Goal: Transaction & Acquisition: Purchase product/service

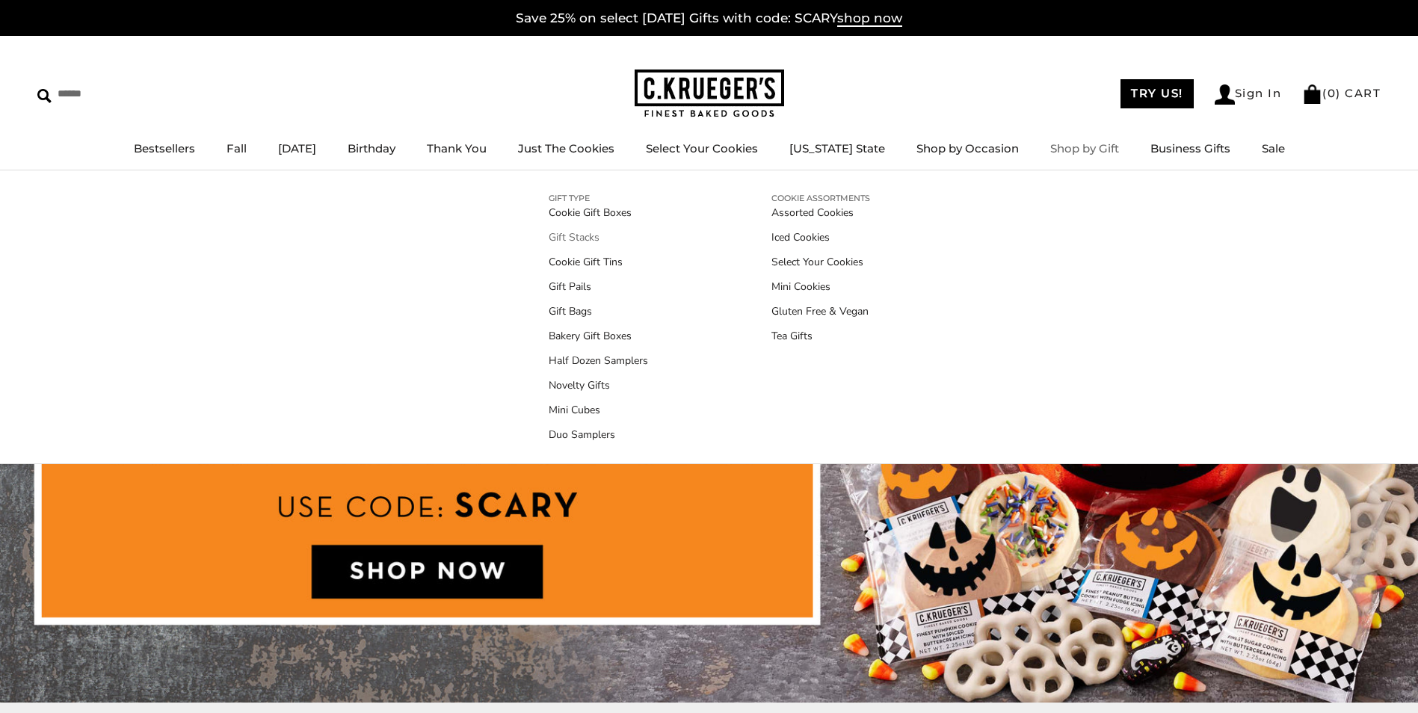
click at [585, 238] on link "Gift Stacks" at bounding box center [598, 237] width 99 height 16
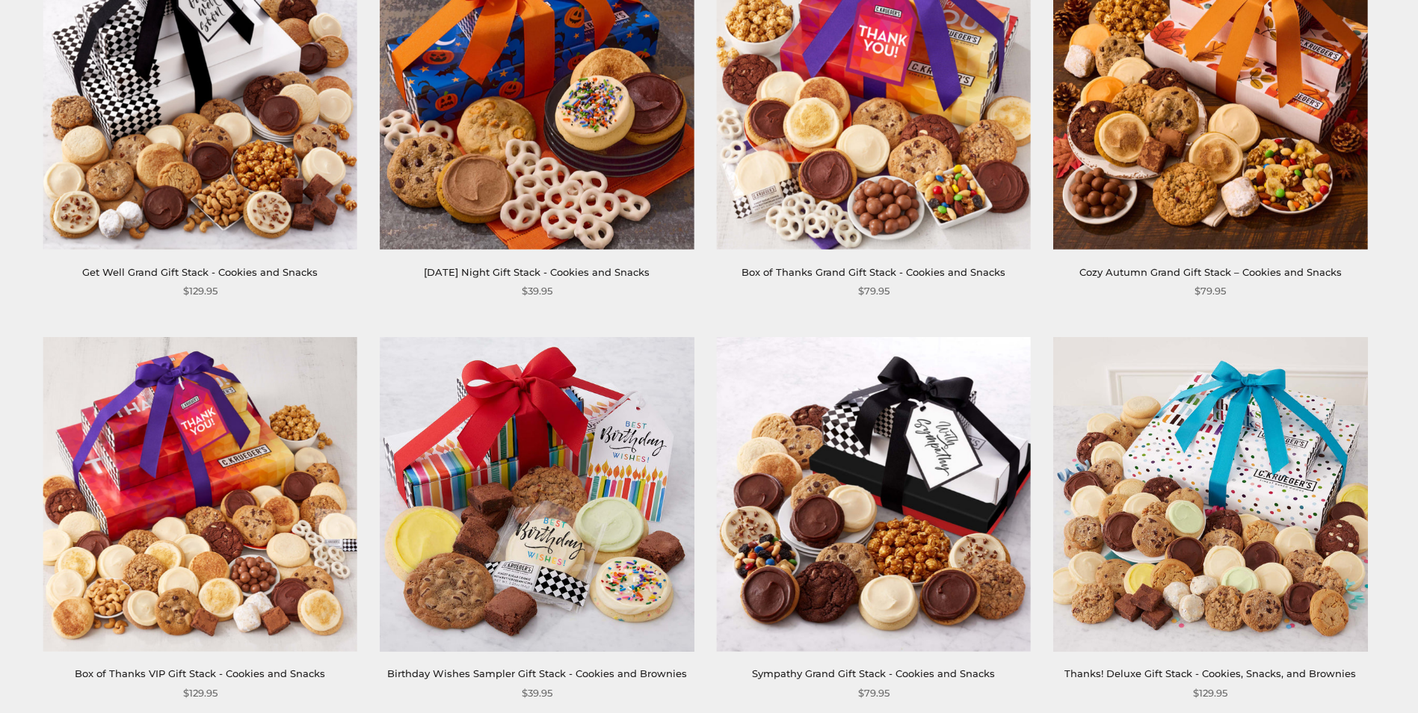
scroll to position [915, 0]
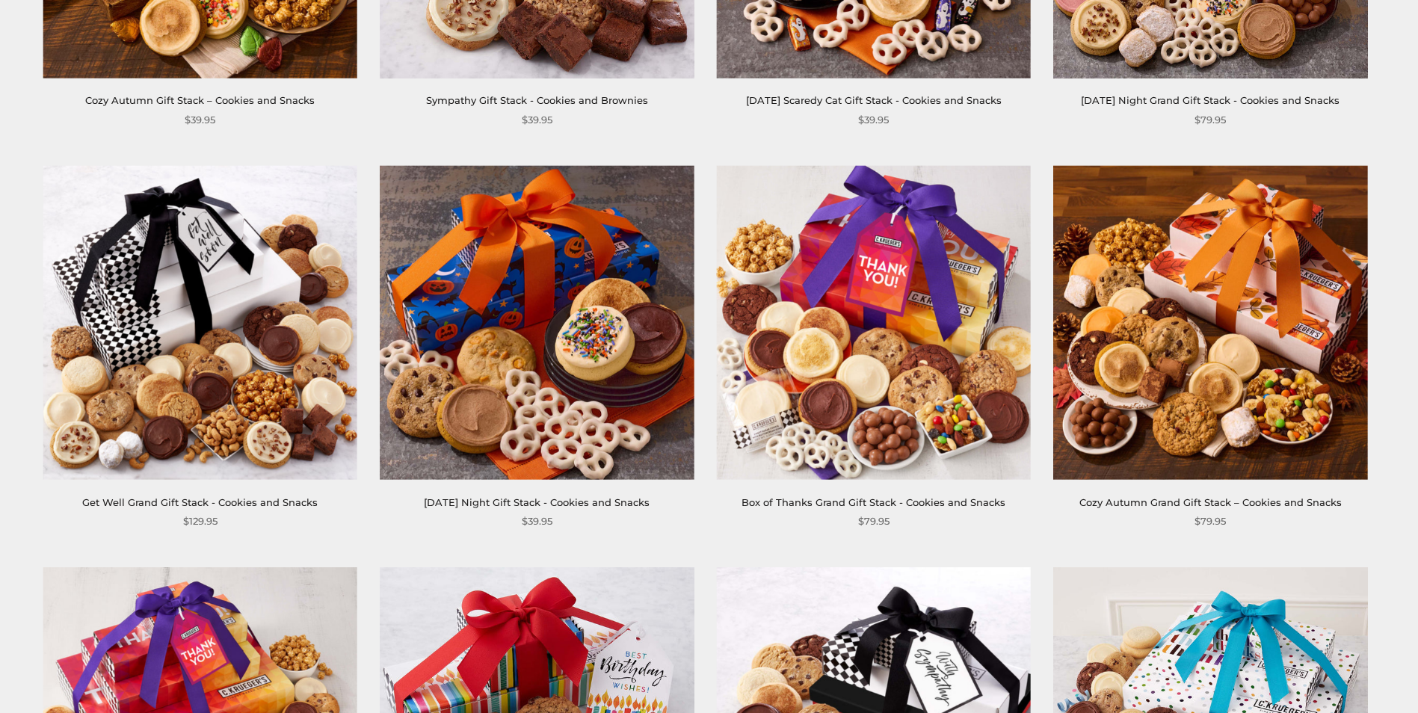
click at [568, 411] on img at bounding box center [537, 322] width 315 height 315
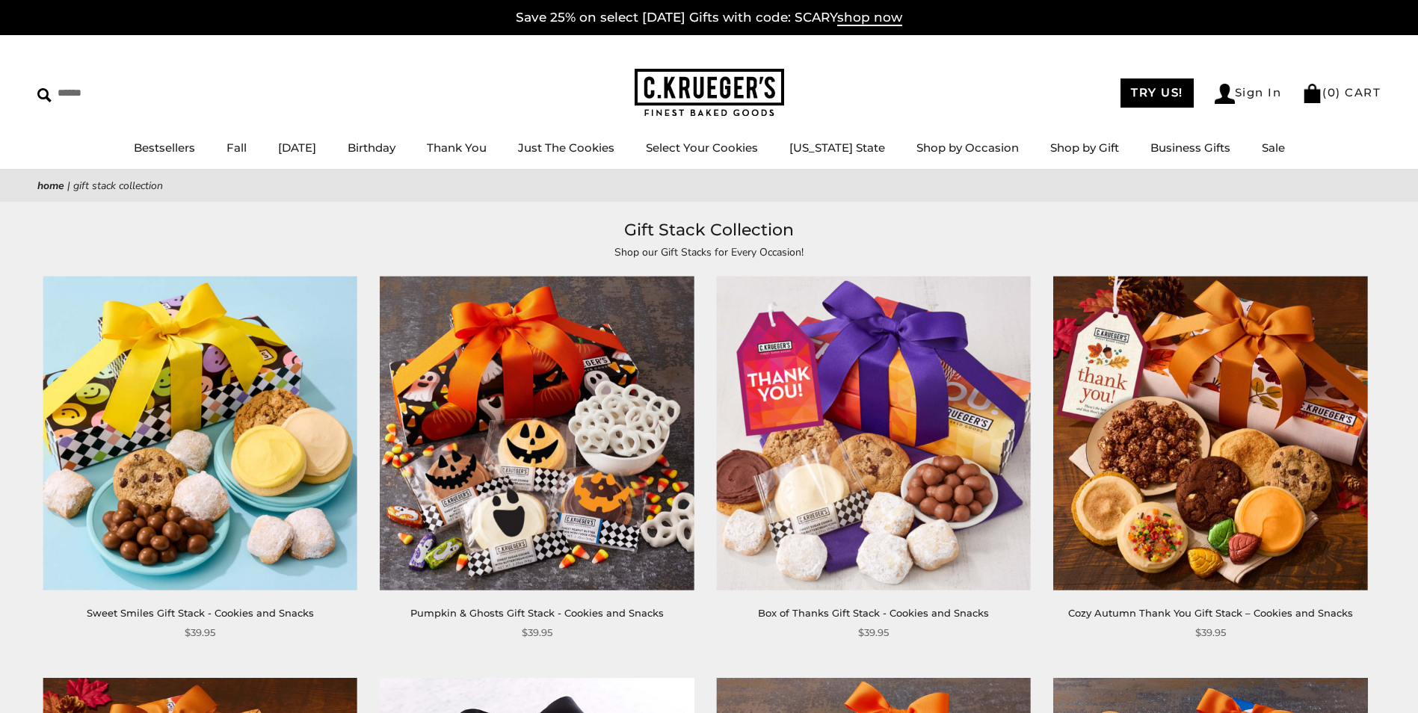
scroll to position [0, 0]
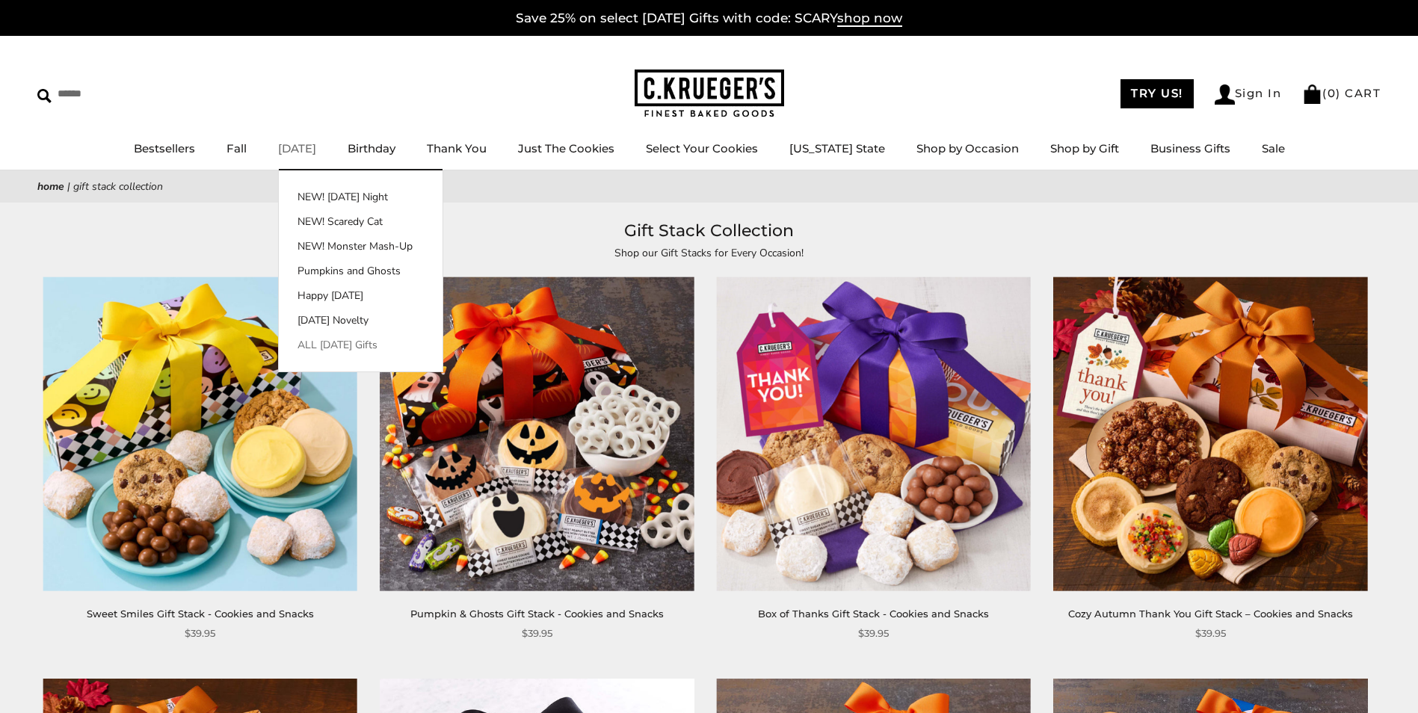
click at [372, 349] on link "ALL [DATE] Gifts" at bounding box center [361, 345] width 164 height 16
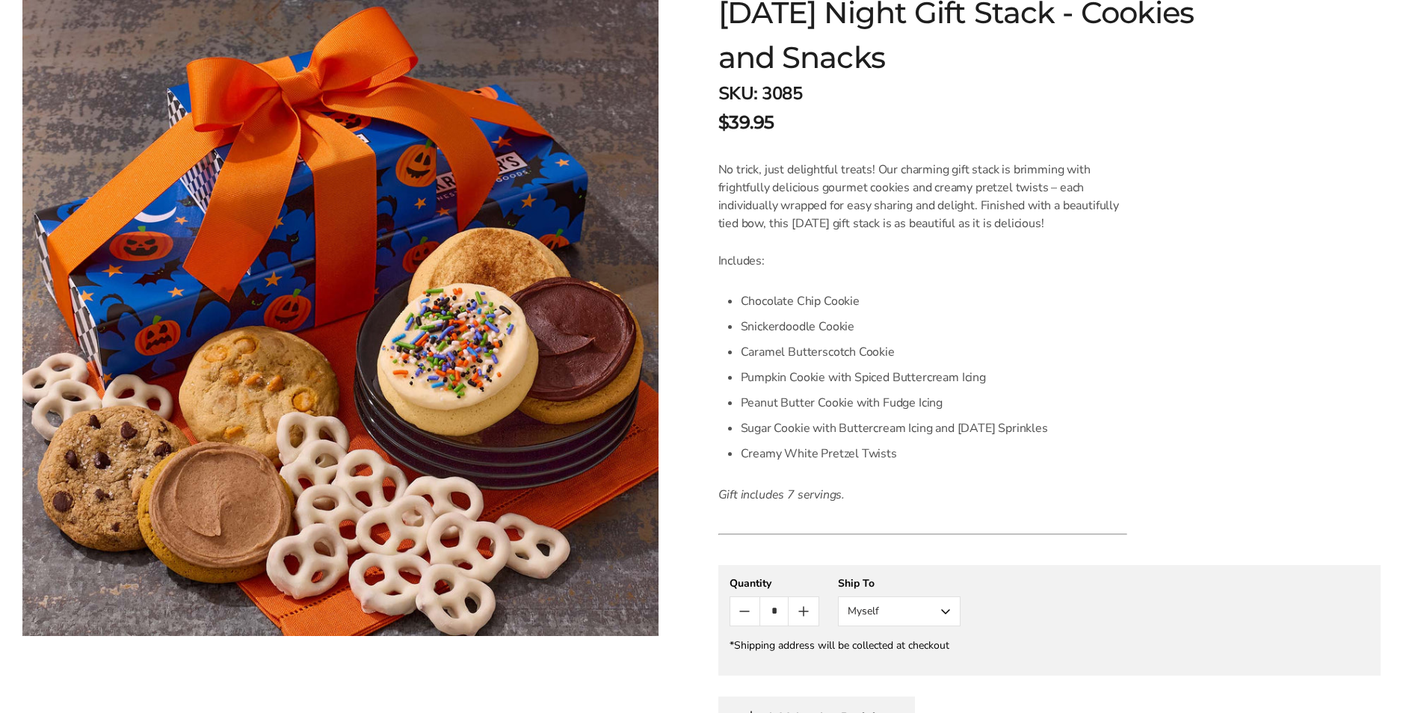
scroll to position [448, 0]
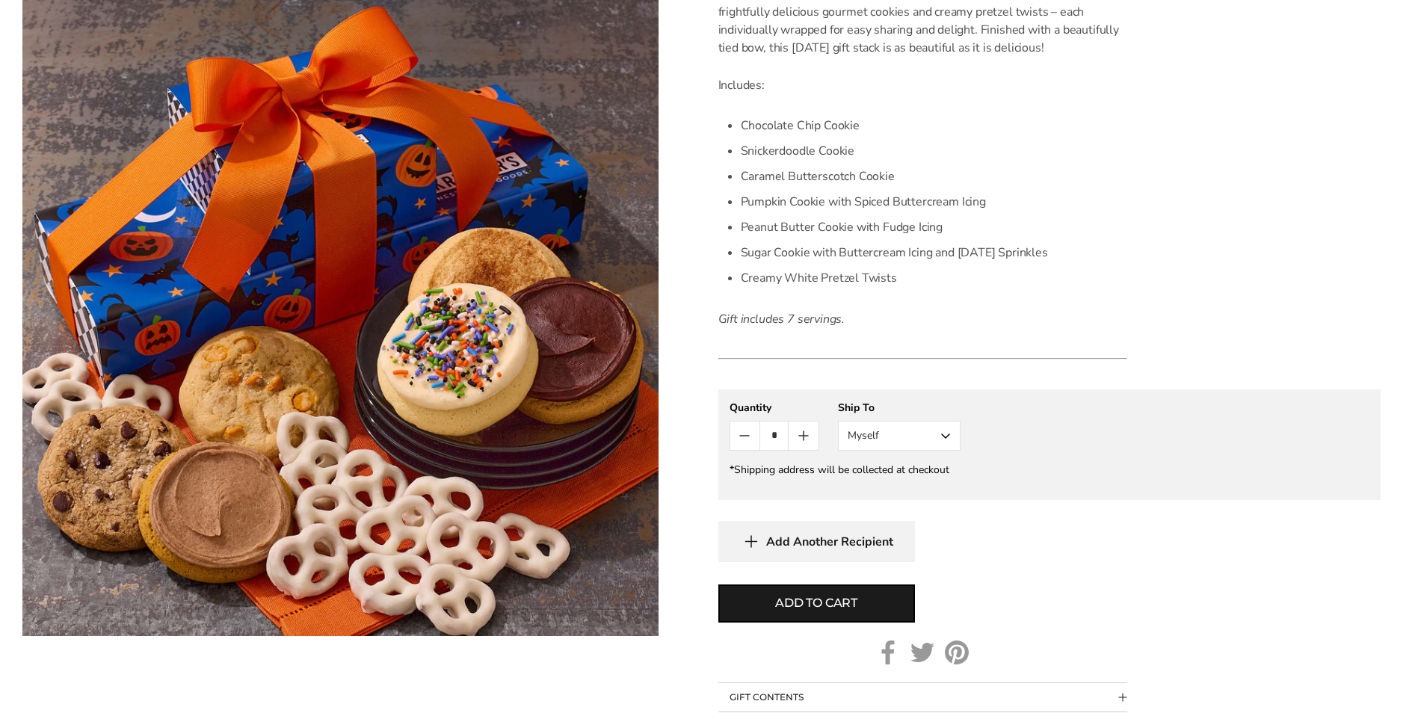
click at [930, 436] on button "Myself" at bounding box center [899, 436] width 123 height 30
click at [882, 487] on button "Other Recipient" at bounding box center [898, 491] width 121 height 27
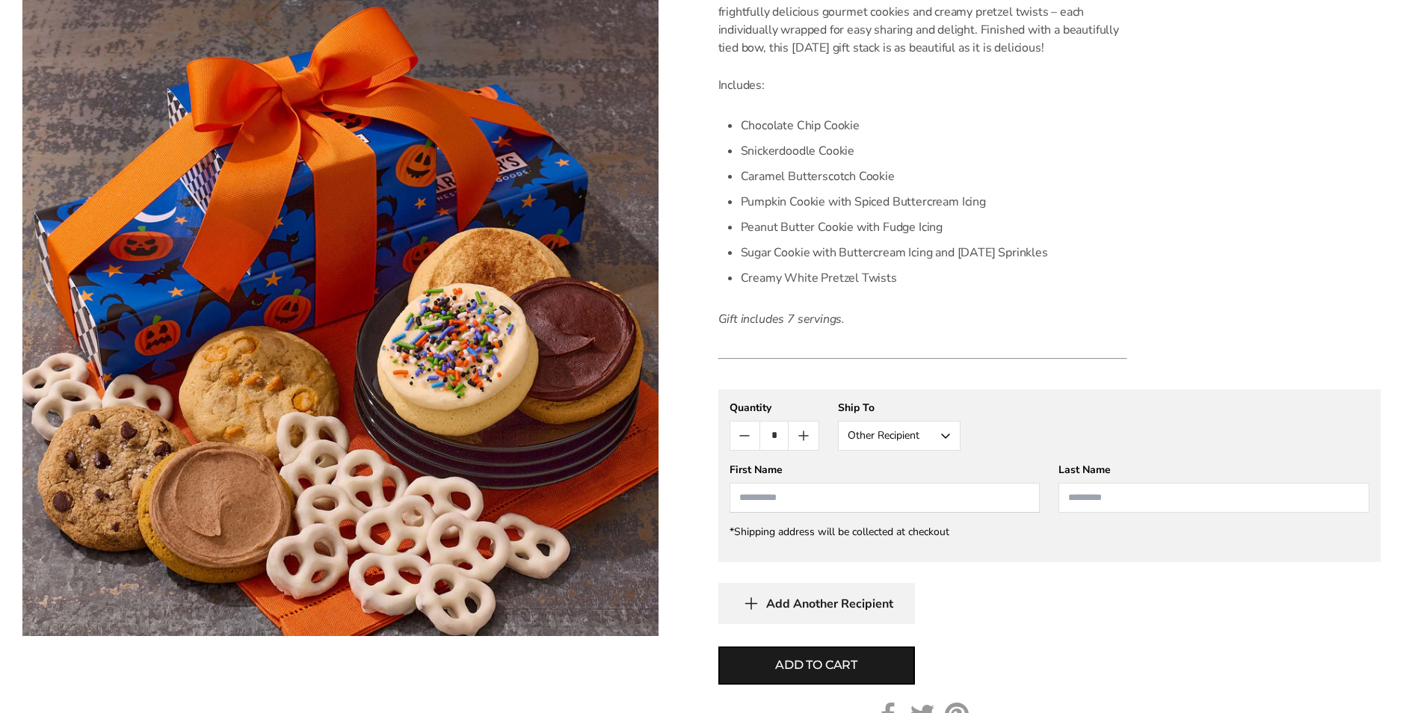
click at [854, 505] on input "First Name" at bounding box center [884, 498] width 311 height 30
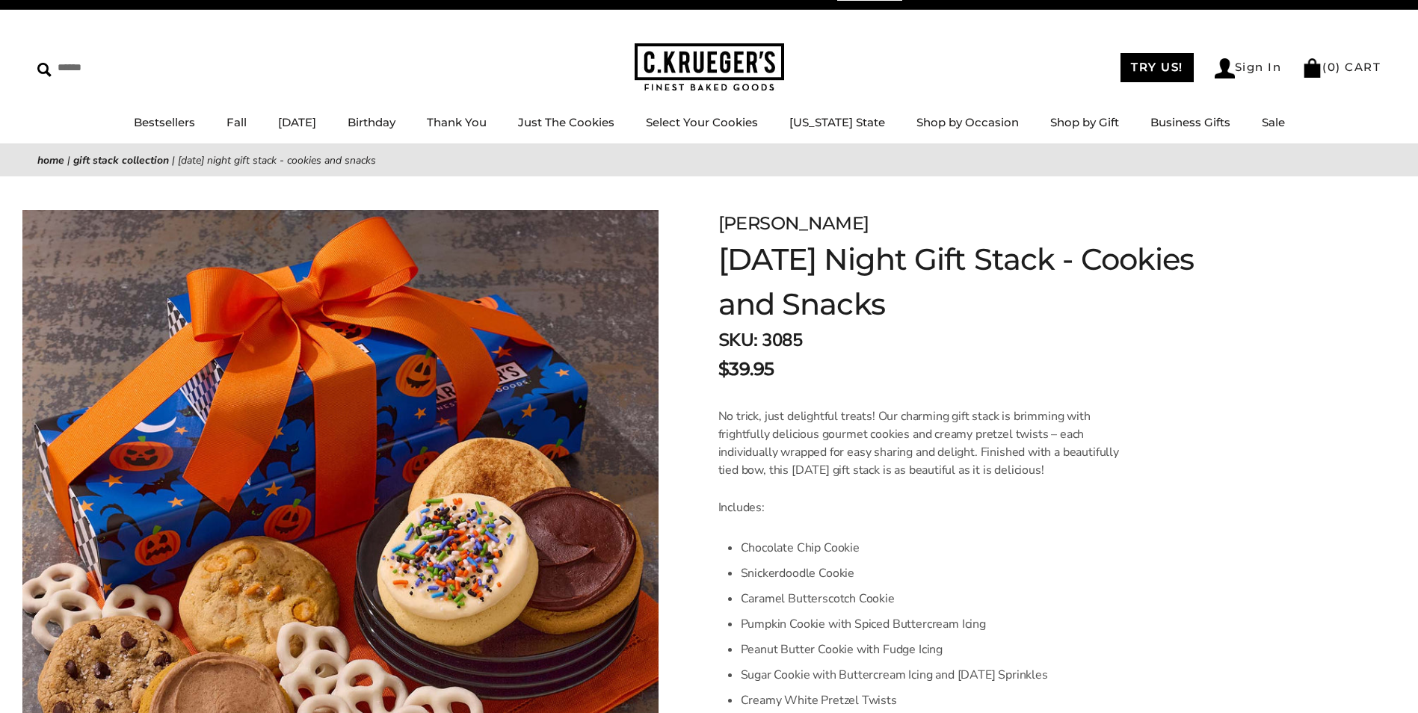
scroll to position [0, 0]
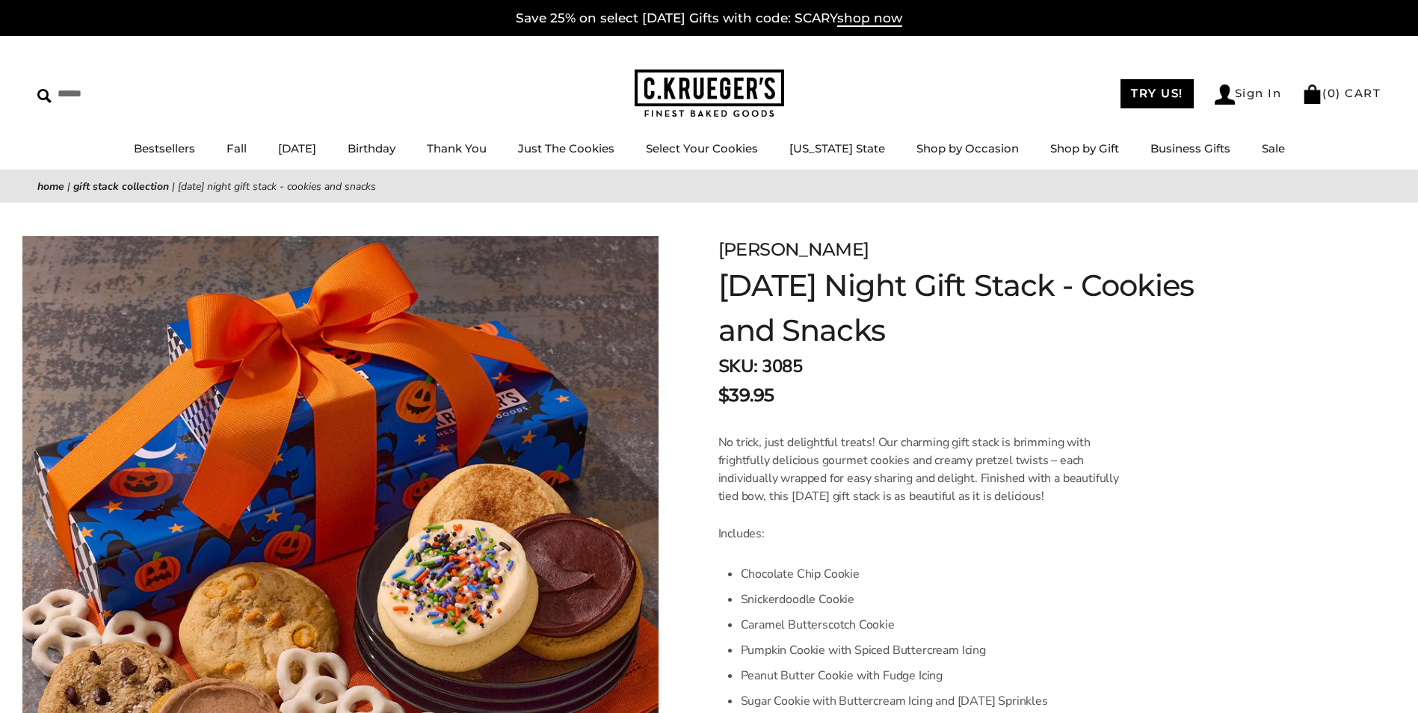
type input "**********"
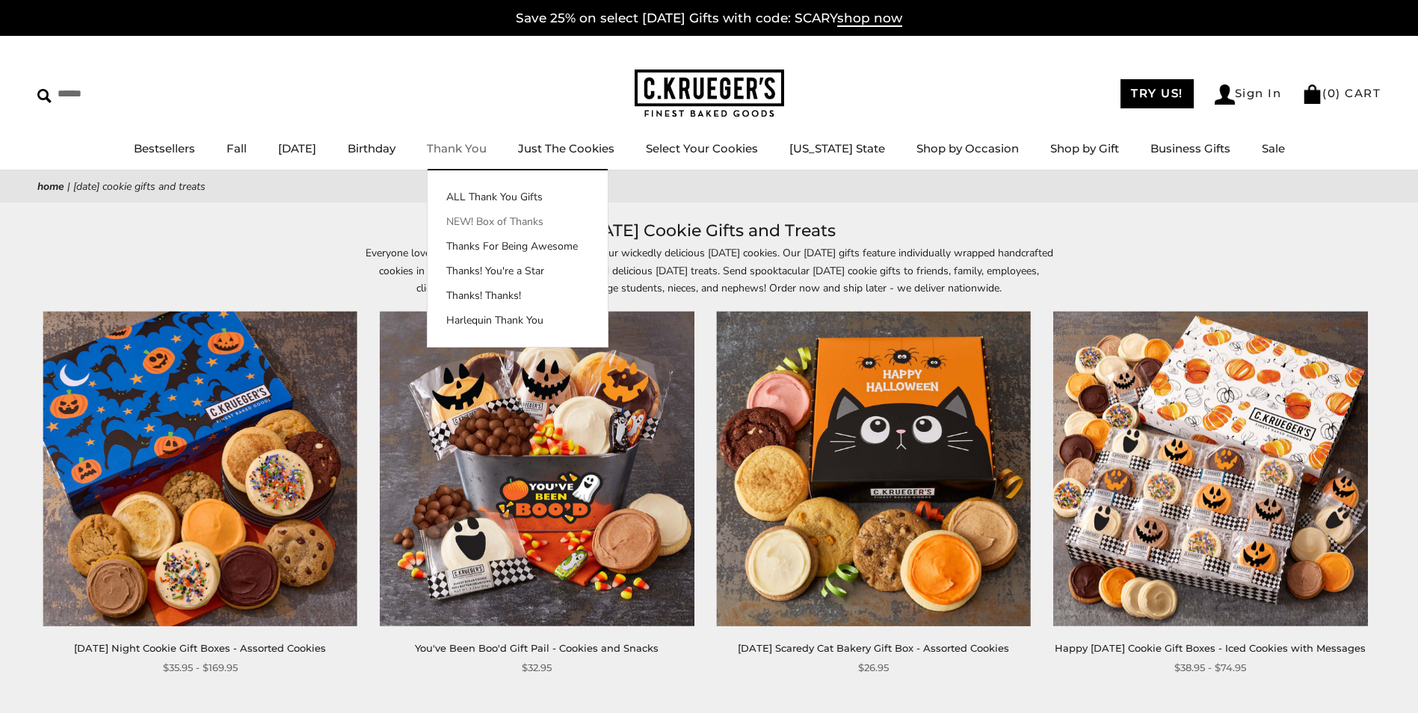
click at [544, 223] on link "NEW! Box of Thanks" at bounding box center [517, 222] width 180 height 16
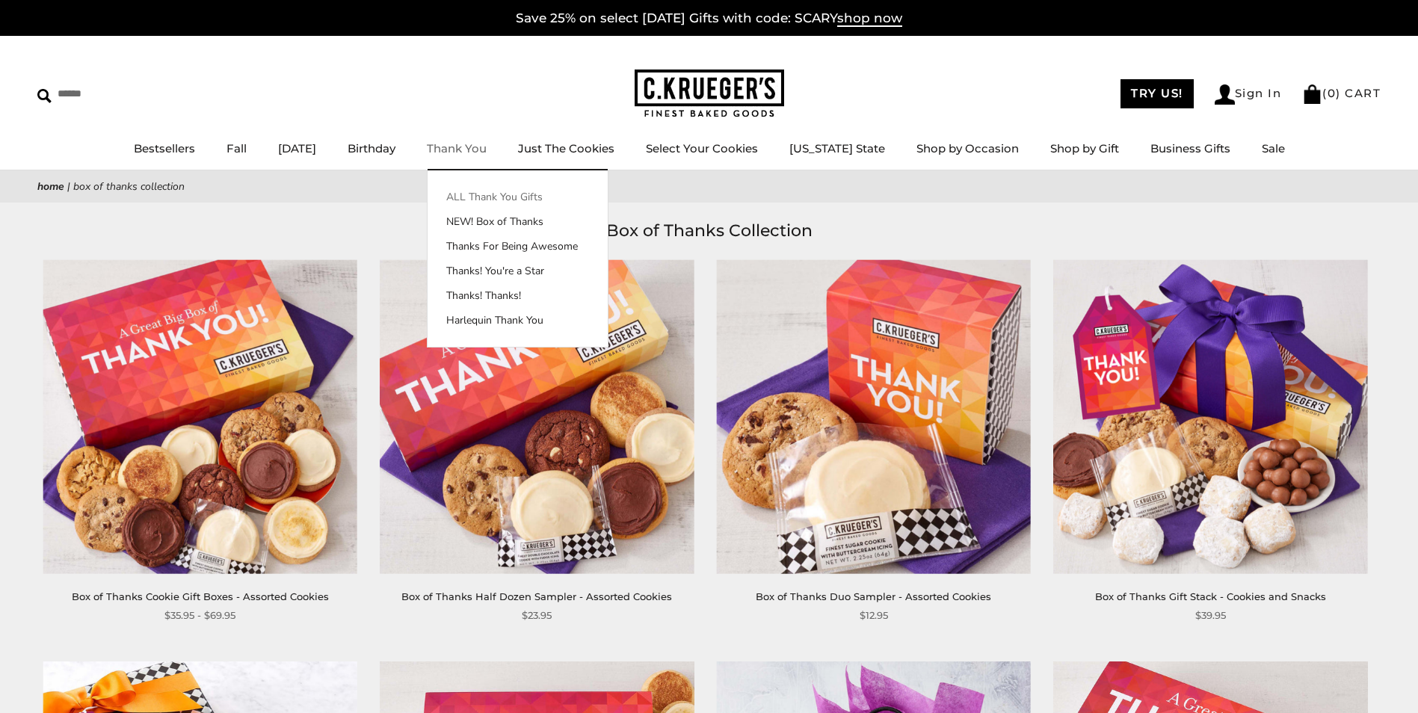
click at [522, 191] on link "ALL Thank You Gifts" at bounding box center [517, 197] width 180 height 16
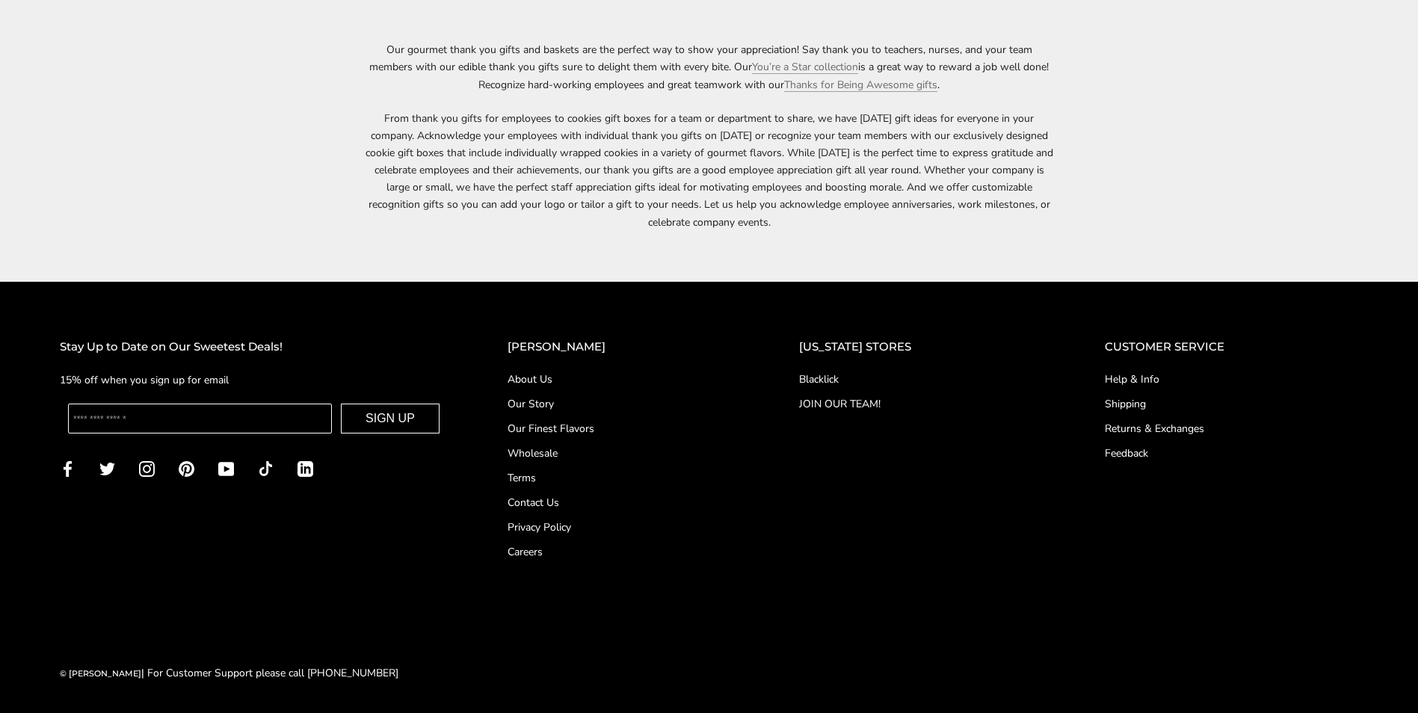
scroll to position [2450, 0]
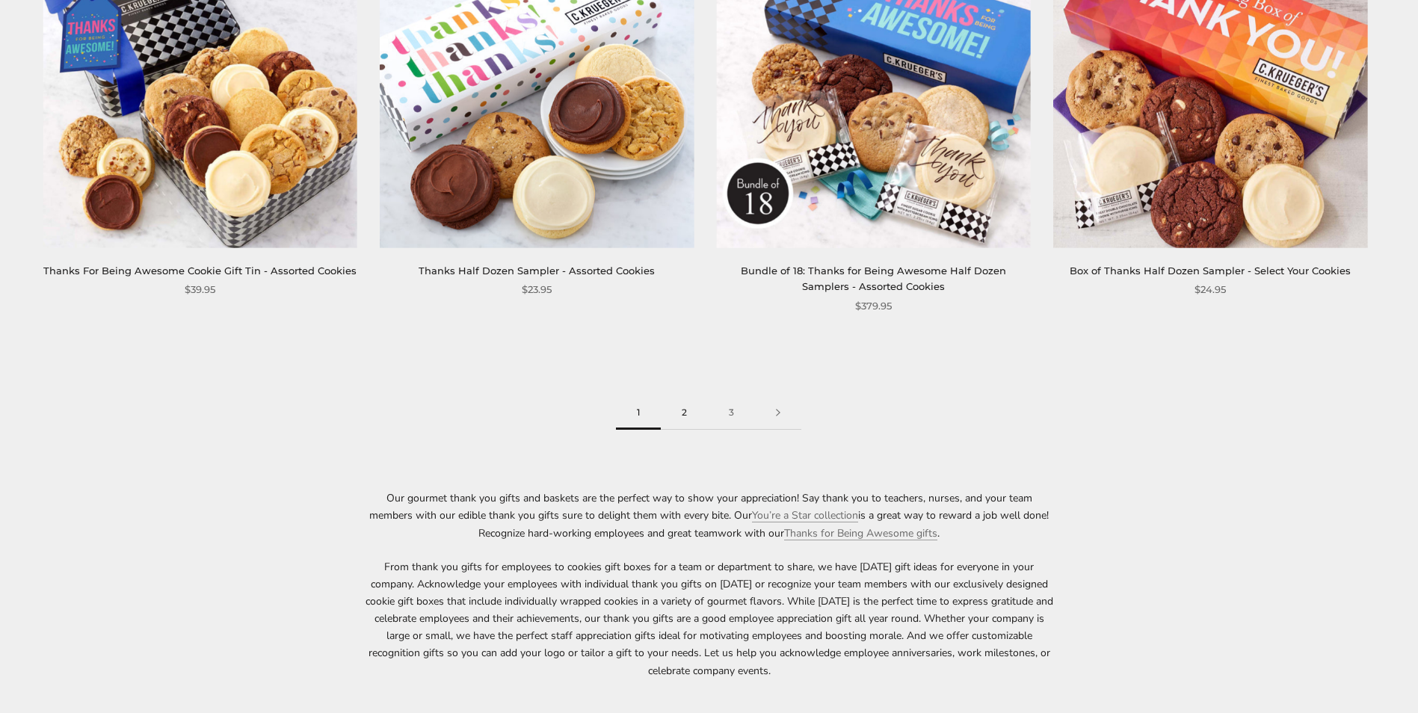
click at [688, 418] on link "2" at bounding box center [684, 413] width 47 height 34
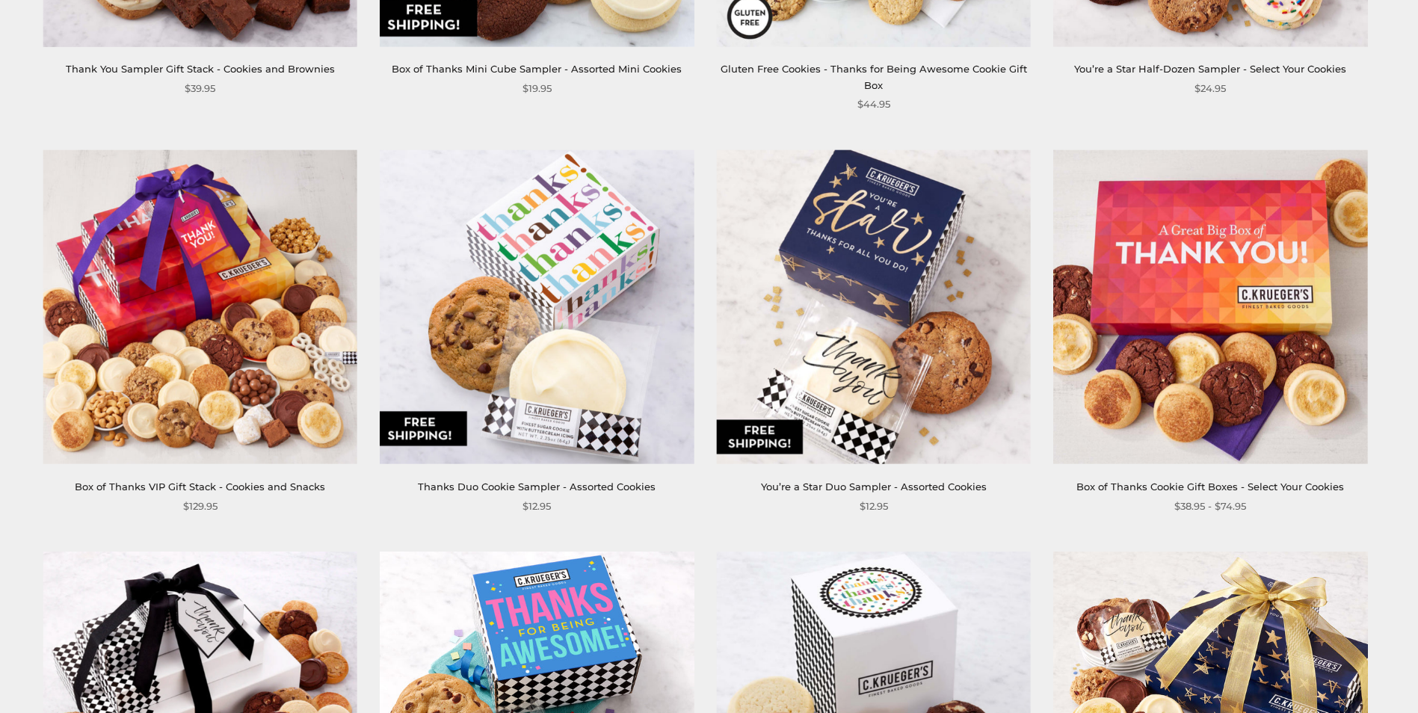
scroll to position [598, 0]
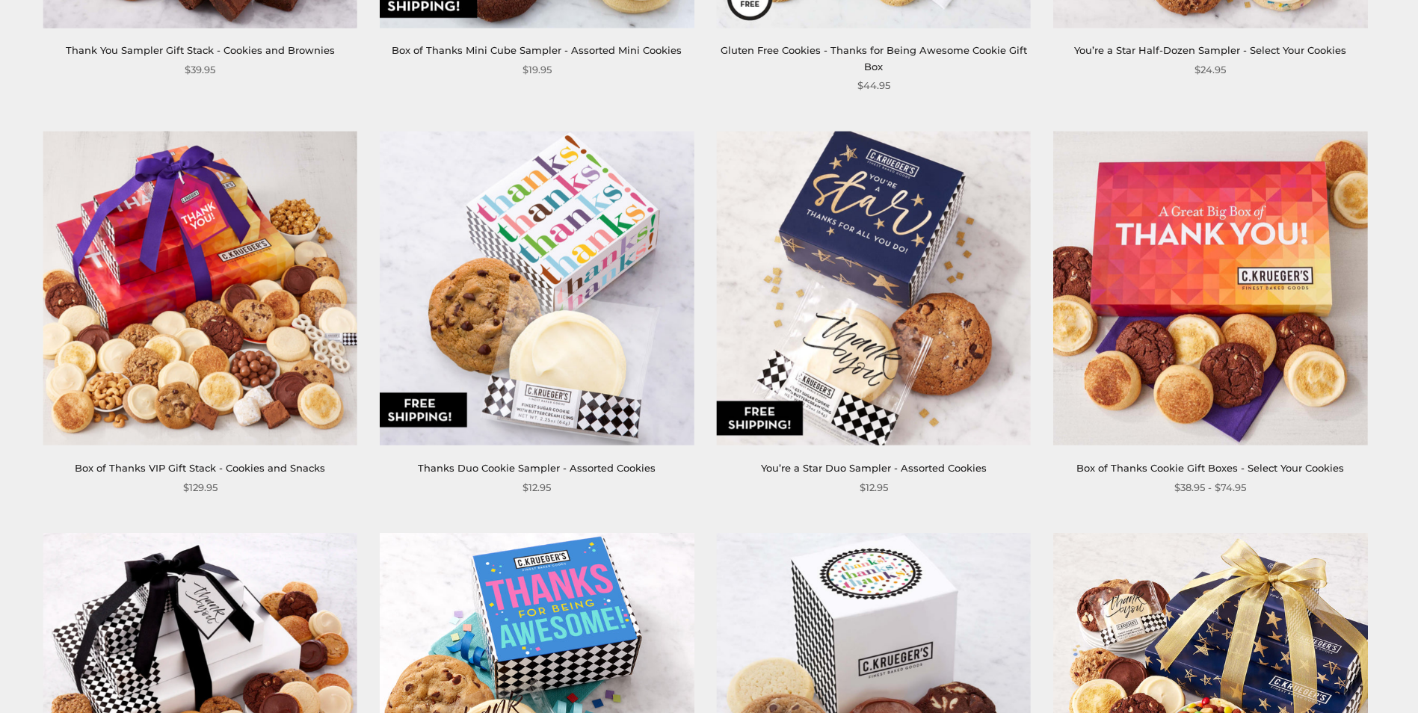
click at [1279, 352] on img at bounding box center [1210, 289] width 315 height 315
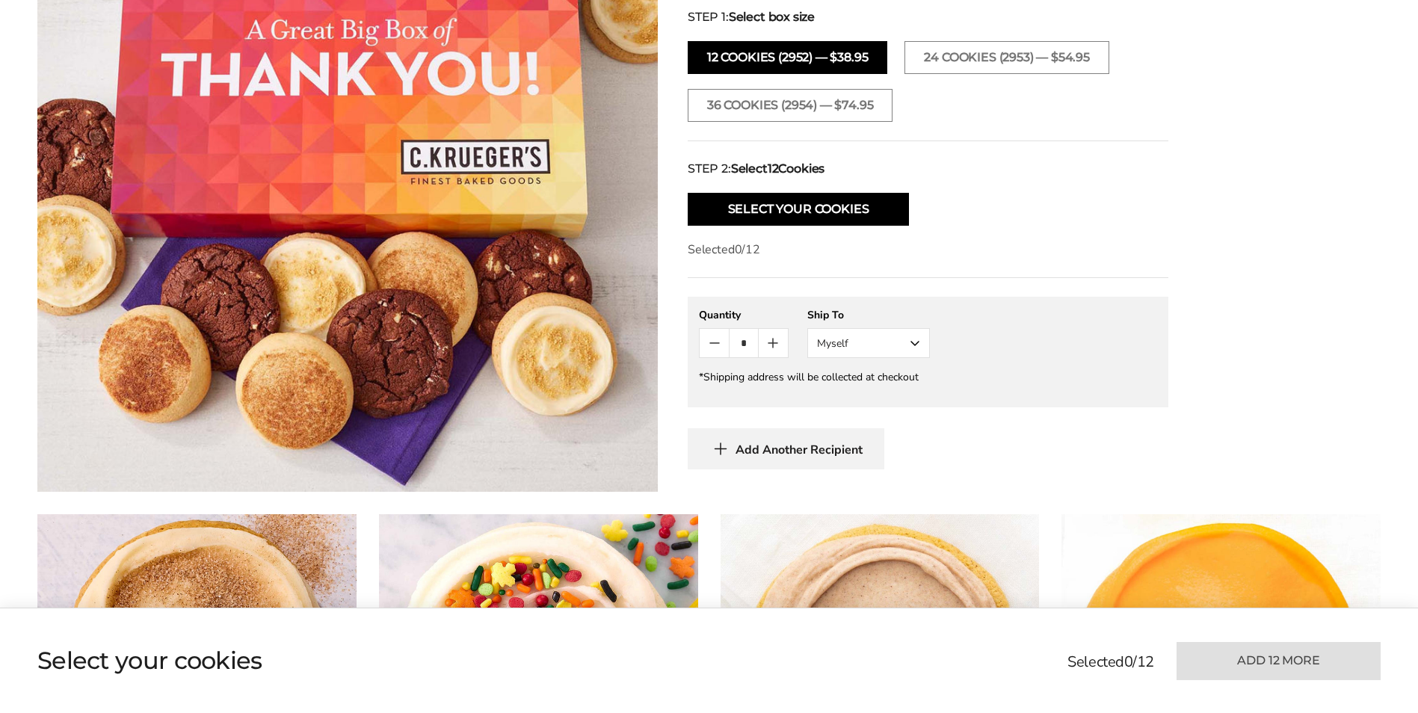
scroll to position [747, 0]
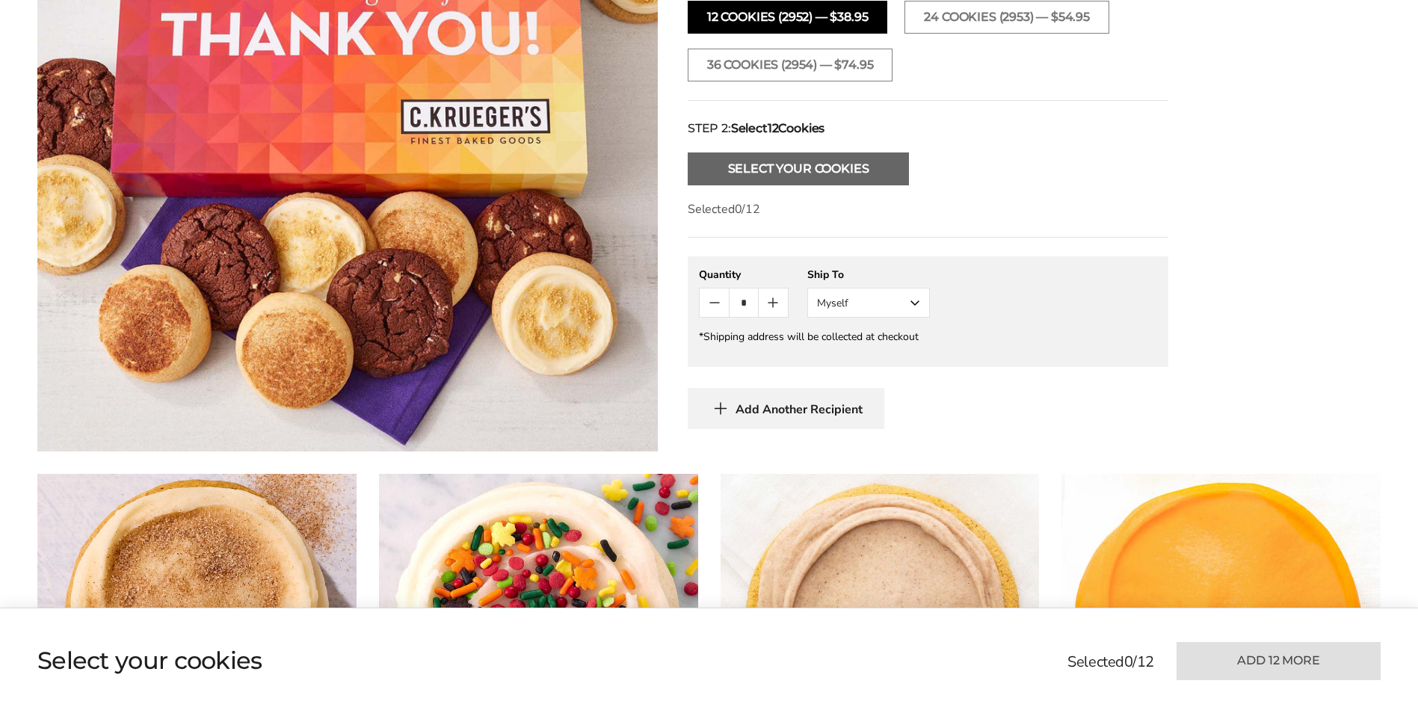
click at [821, 159] on button "Select Your Cookies" at bounding box center [798, 168] width 221 height 33
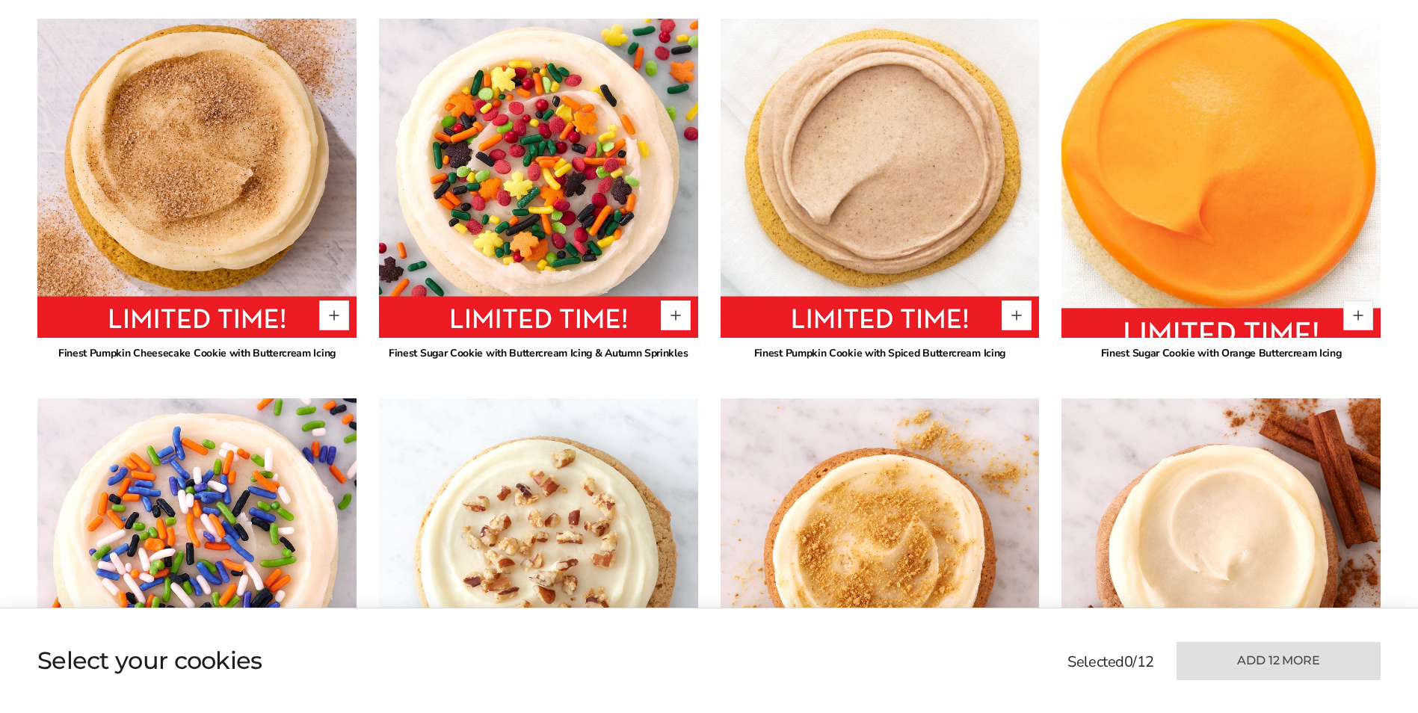
scroll to position [1206, 0]
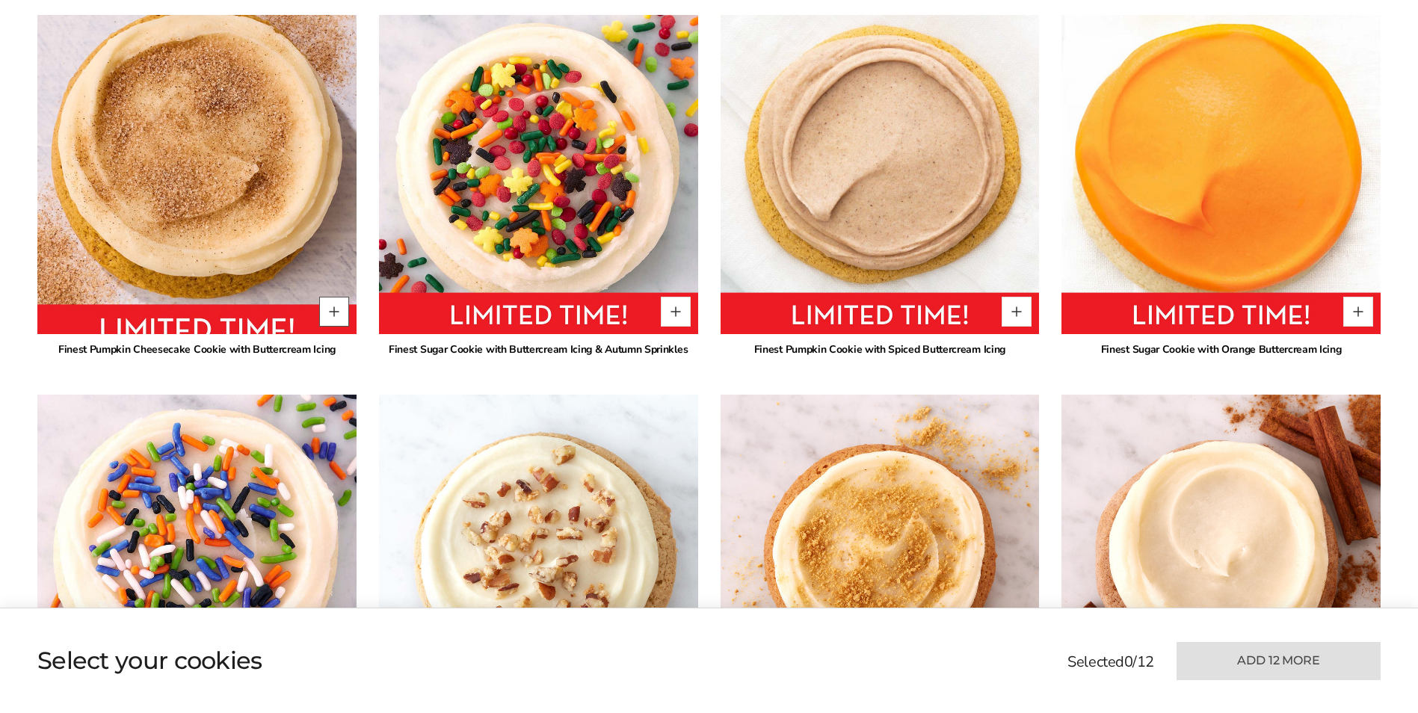
click at [339, 316] on button "Quantity button plus" at bounding box center [334, 312] width 30 height 30
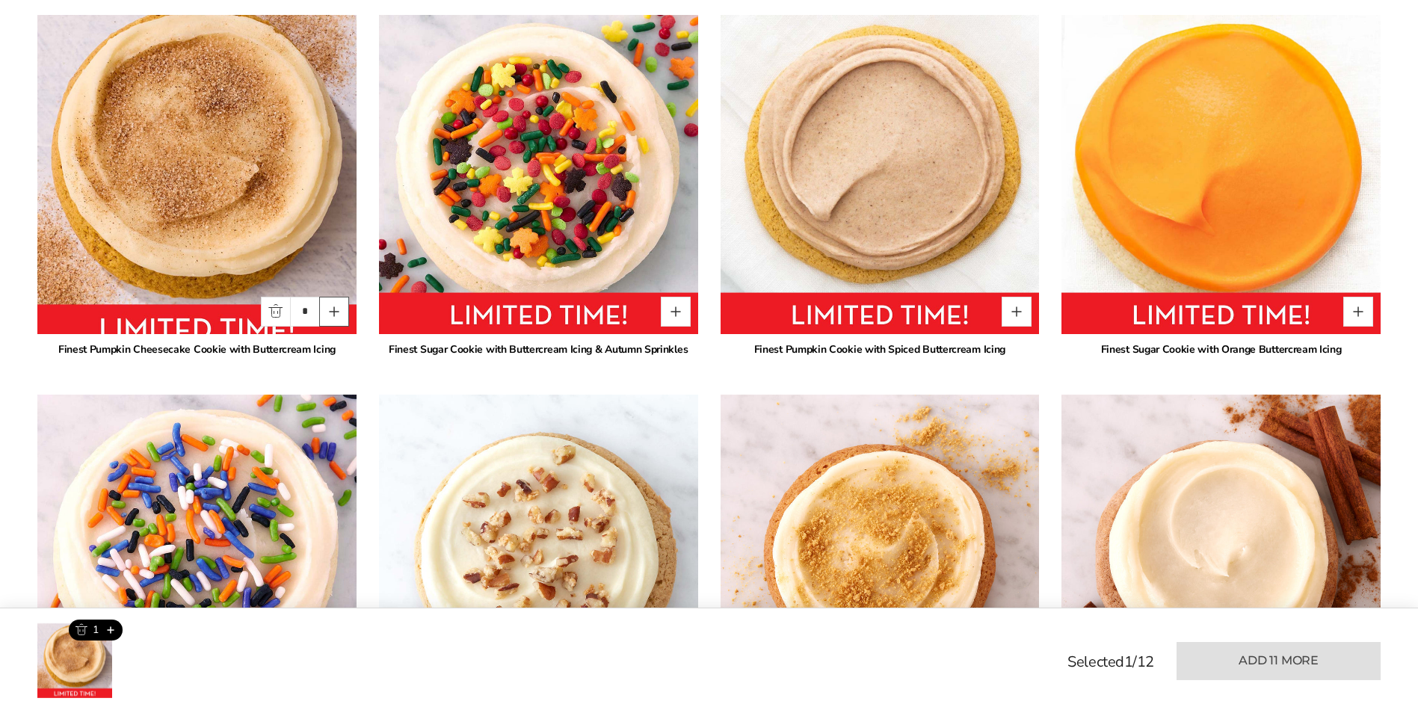
click at [339, 316] on button "Quantity button plus" at bounding box center [334, 312] width 30 height 30
type input "*"
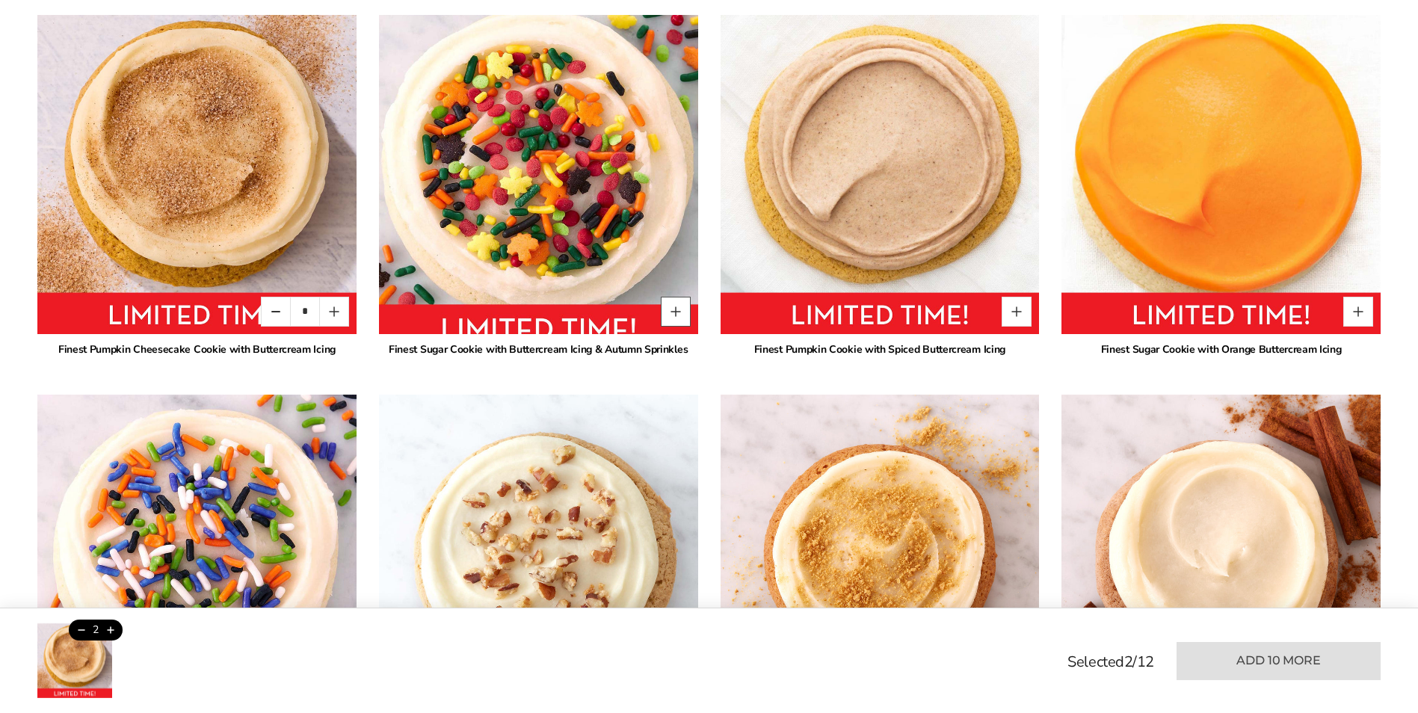
click at [676, 315] on button "Quantity button plus" at bounding box center [676, 312] width 30 height 30
type input "*"
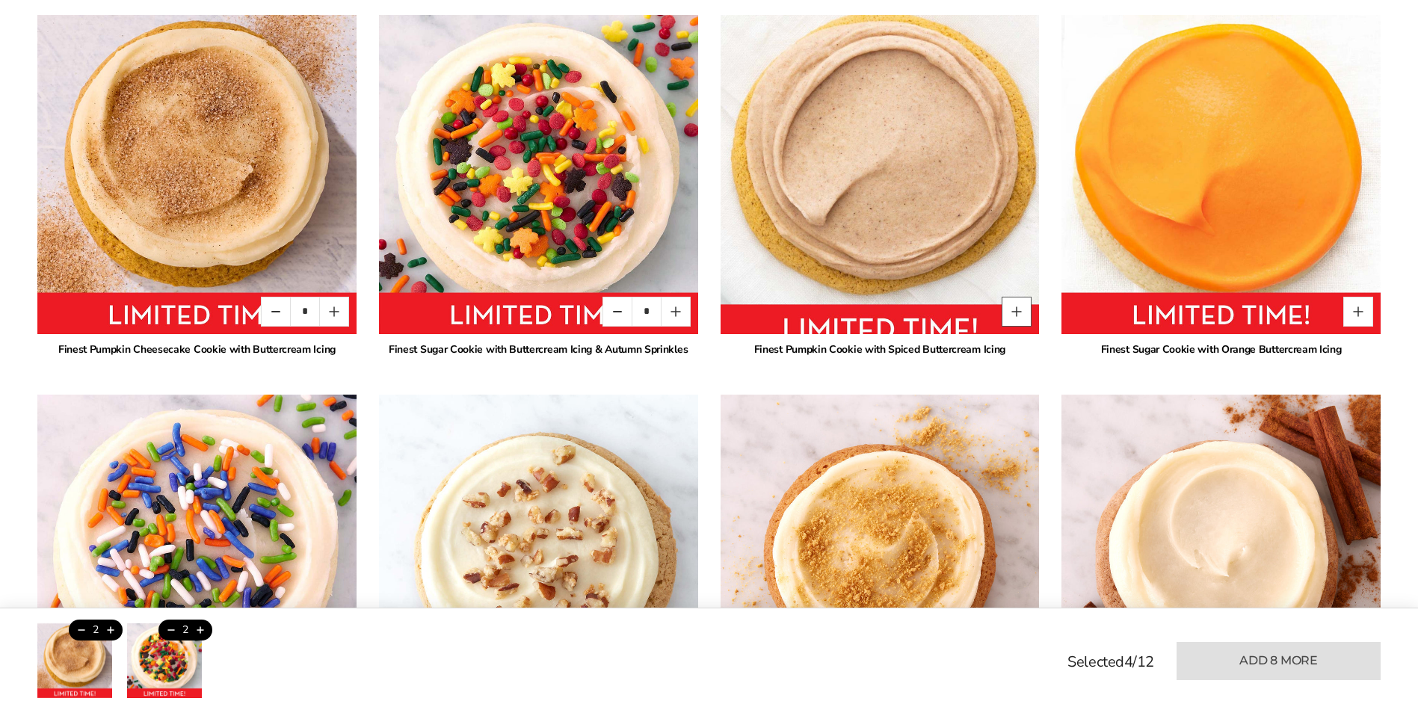
click at [1019, 318] on button "Quantity button plus" at bounding box center [1016, 312] width 30 height 30
type input "*"
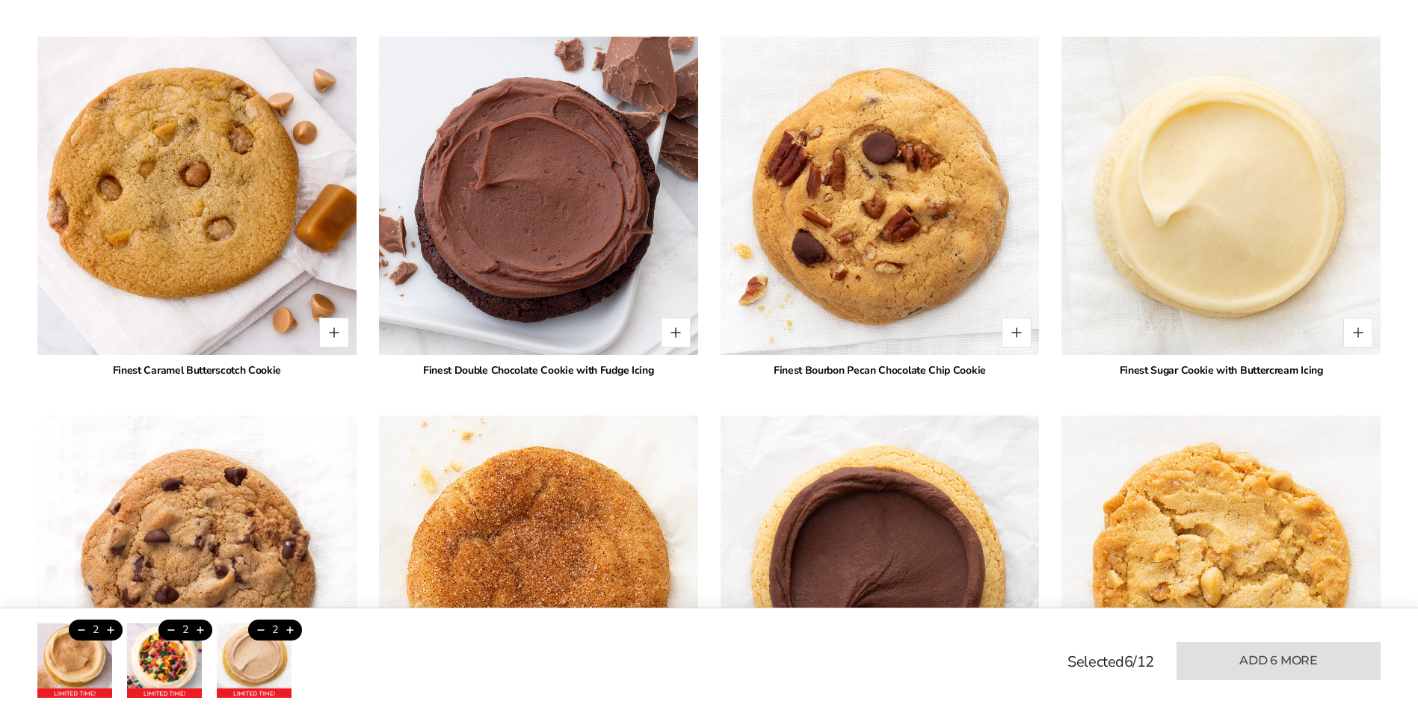
scroll to position [1953, 0]
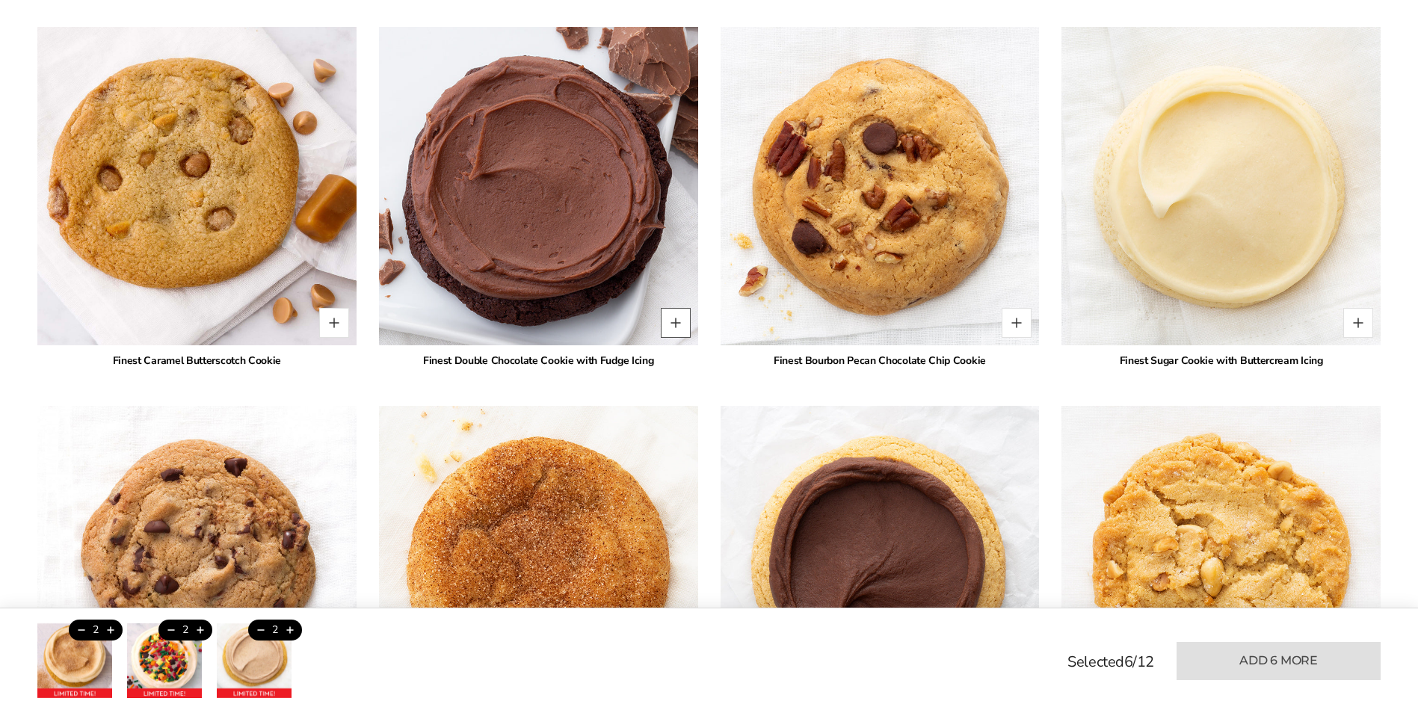
click at [677, 338] on button "Quantity button plus" at bounding box center [676, 323] width 30 height 30
type input "*"
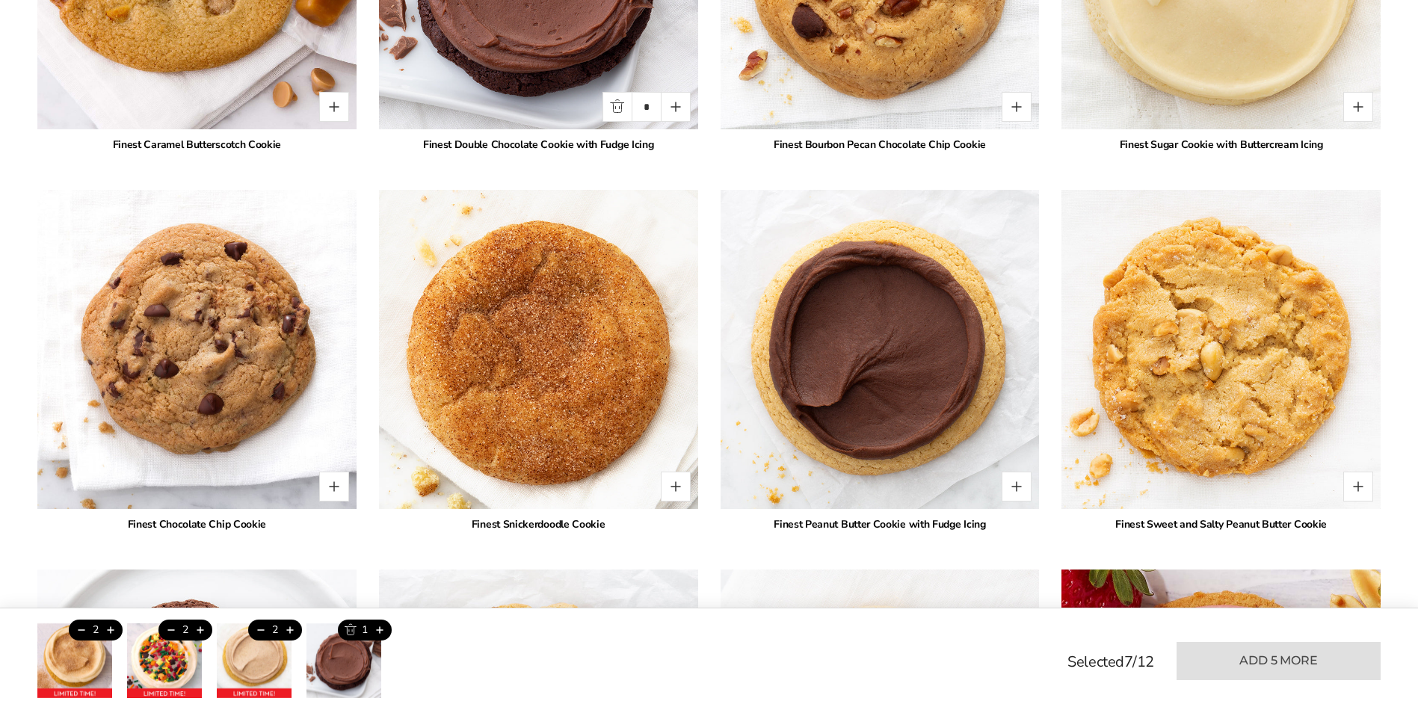
scroll to position [2178, 0]
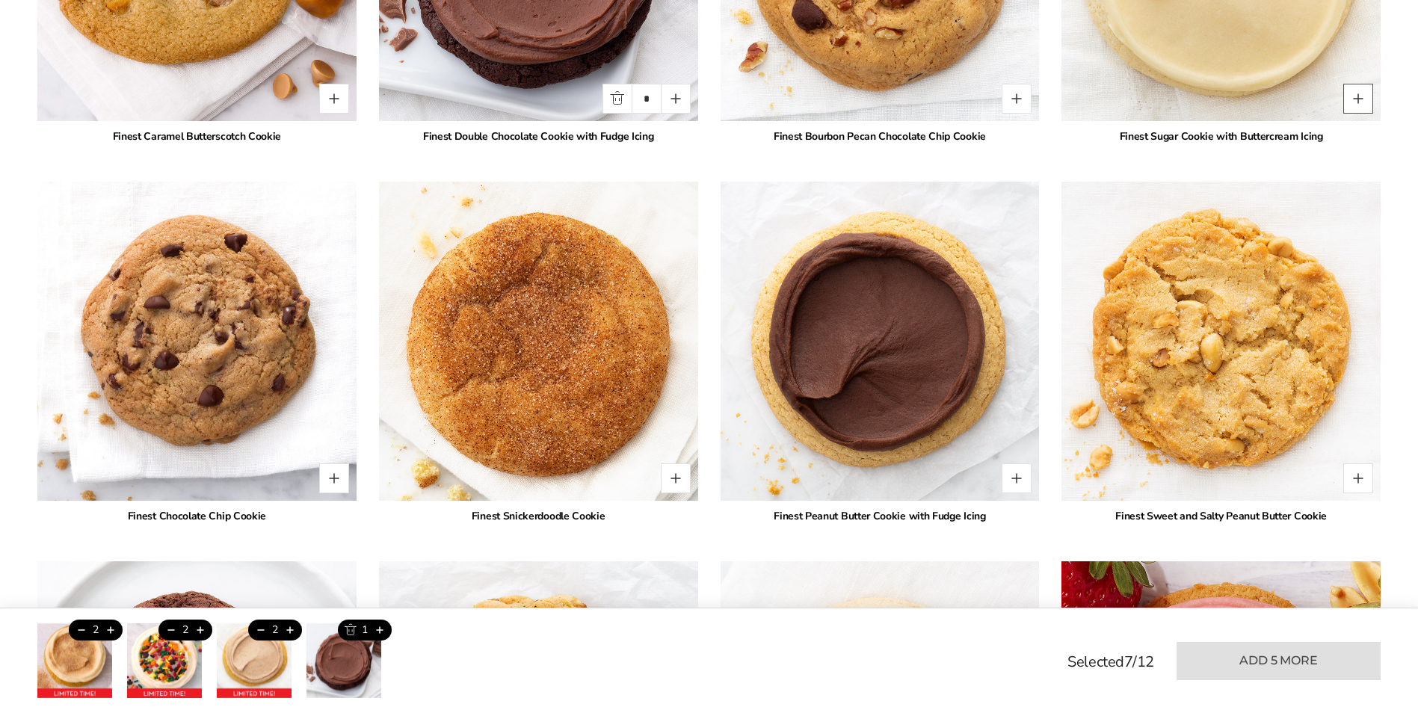
click at [1360, 114] on button "Quantity button plus" at bounding box center [1358, 99] width 30 height 30
type input "*"
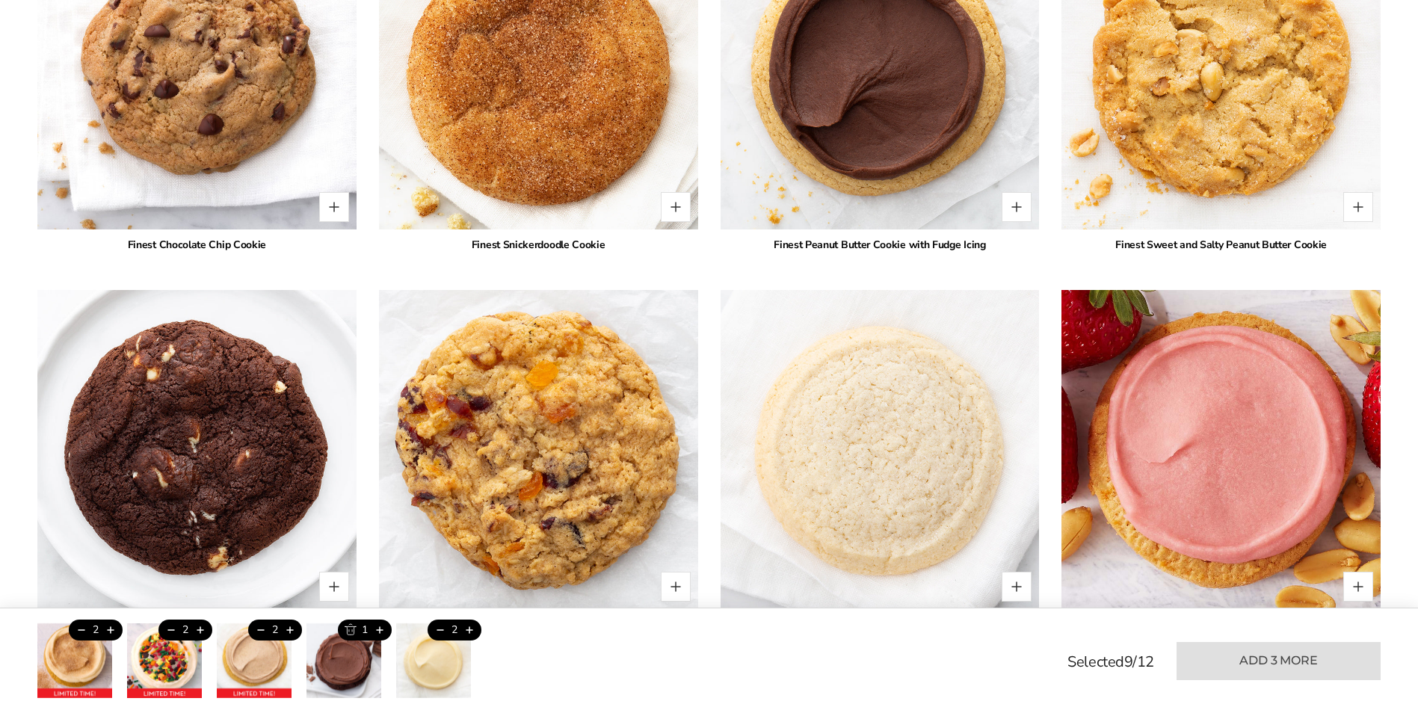
scroll to position [2551, 0]
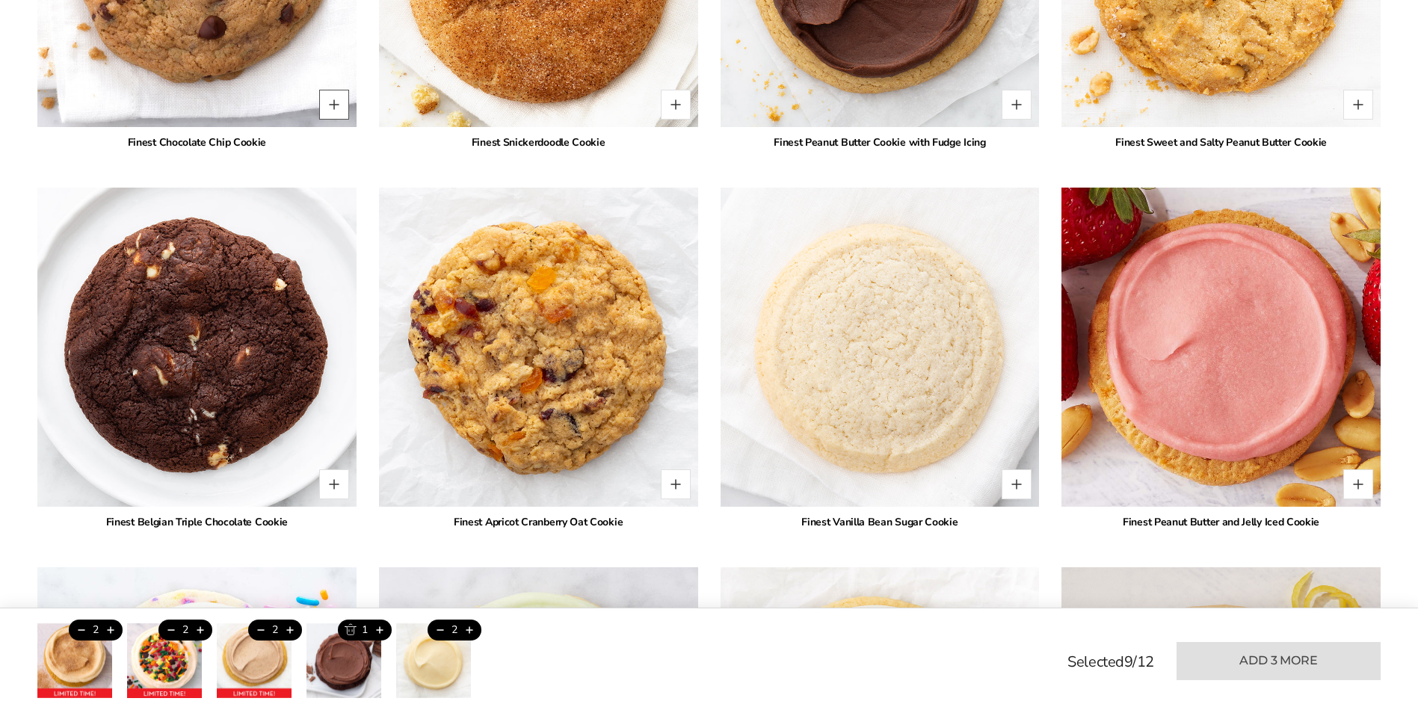
click at [329, 120] on button "Quantity button plus" at bounding box center [334, 105] width 30 height 30
type input "*"
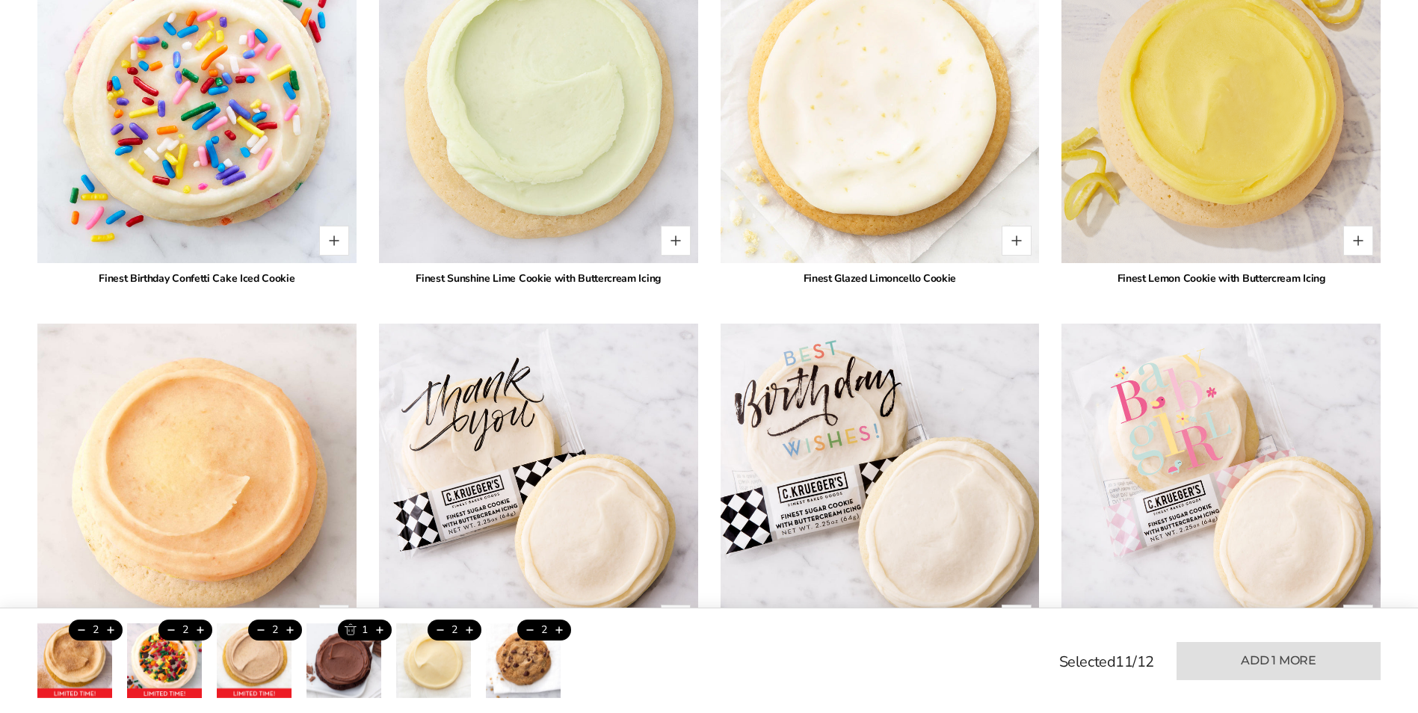
scroll to position [3149, 0]
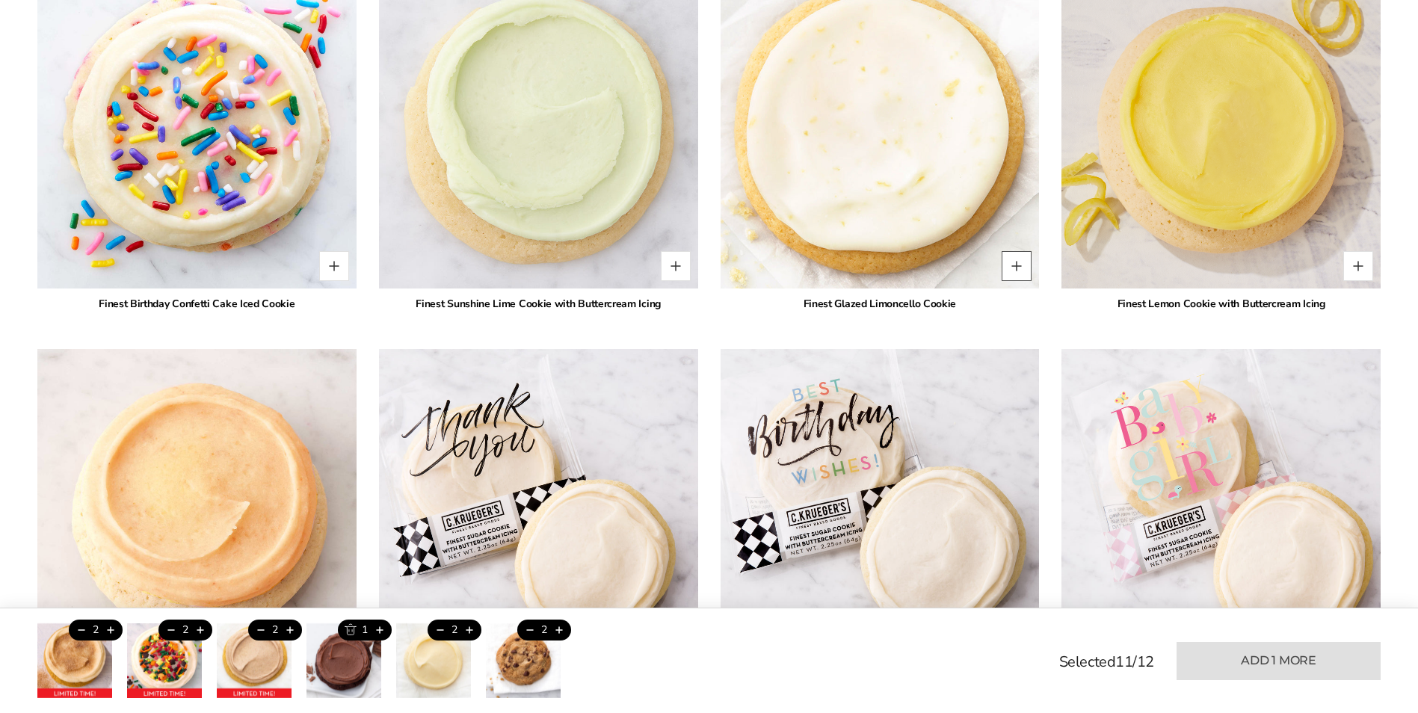
click at [1019, 281] on button "Quantity button plus" at bounding box center [1016, 266] width 30 height 30
type input "*"
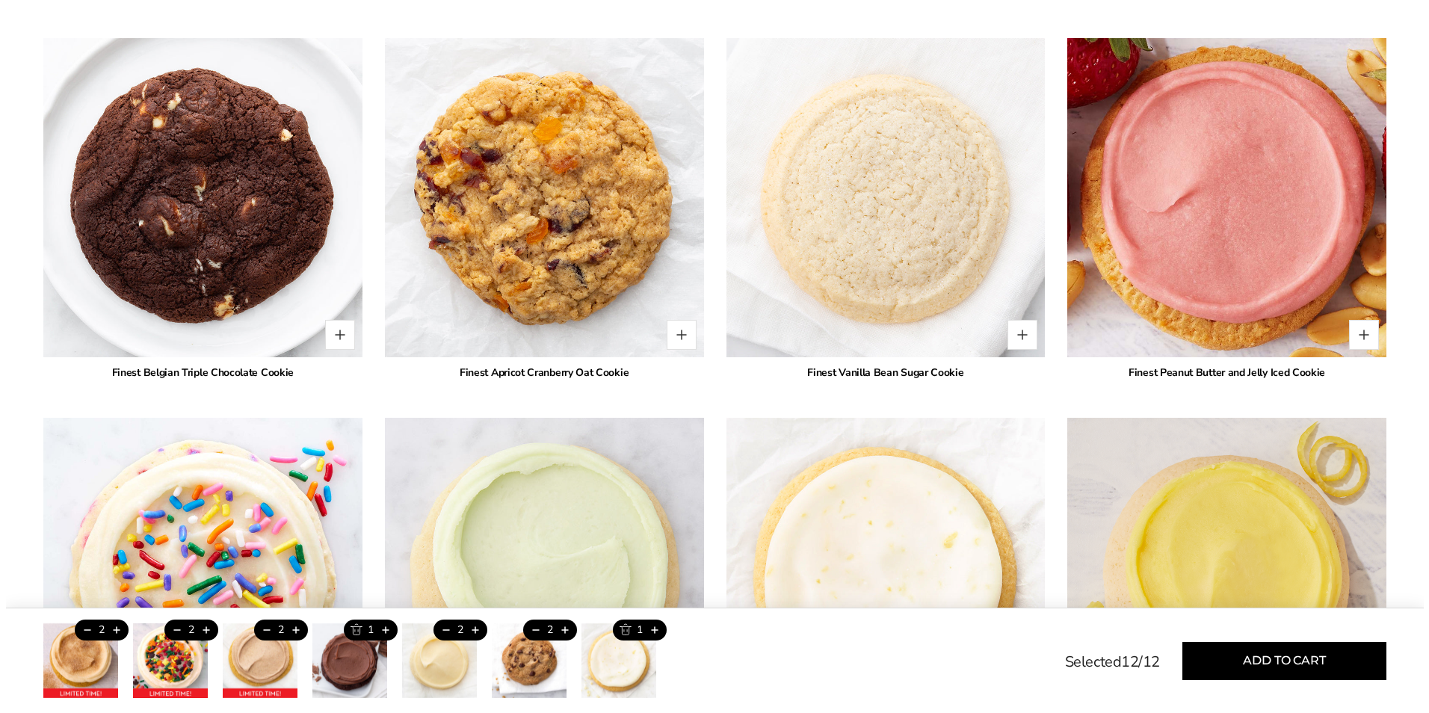
scroll to position [2252, 0]
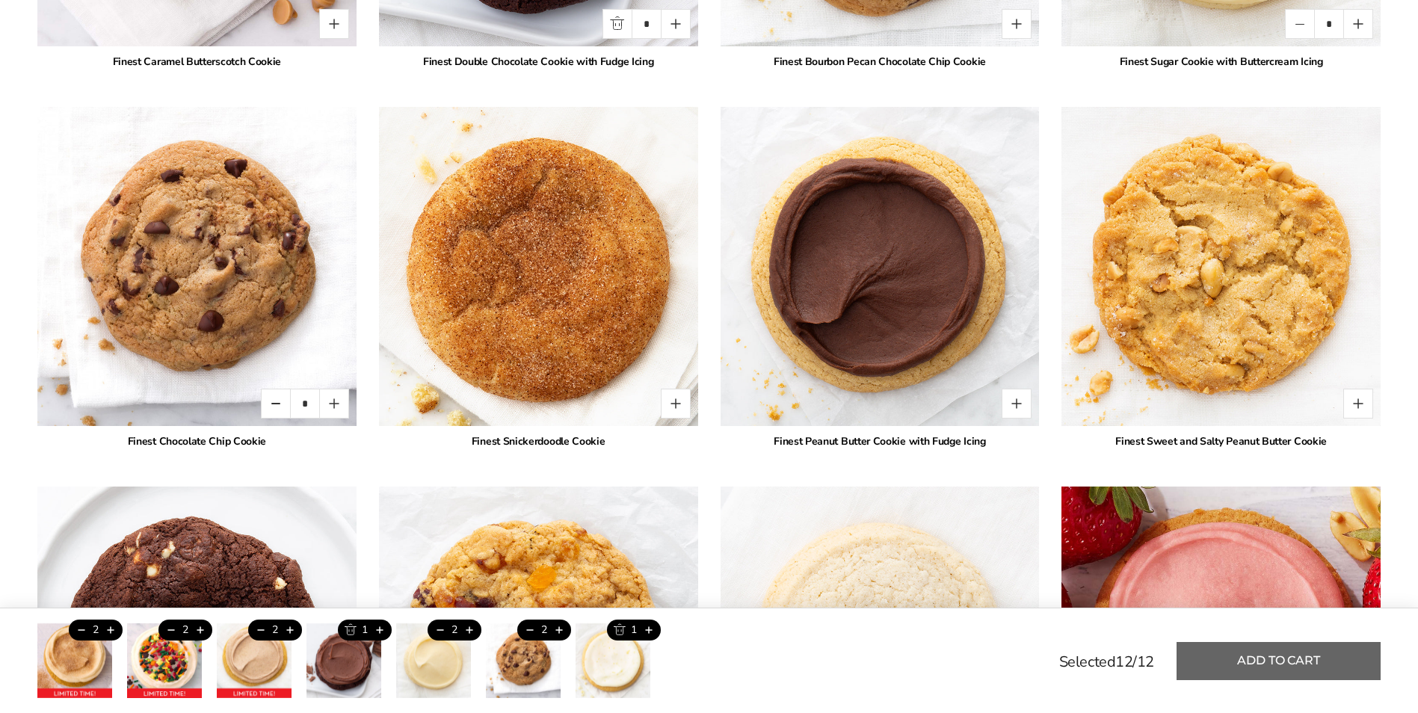
click at [1313, 657] on button "Add to cart" at bounding box center [1278, 661] width 204 height 38
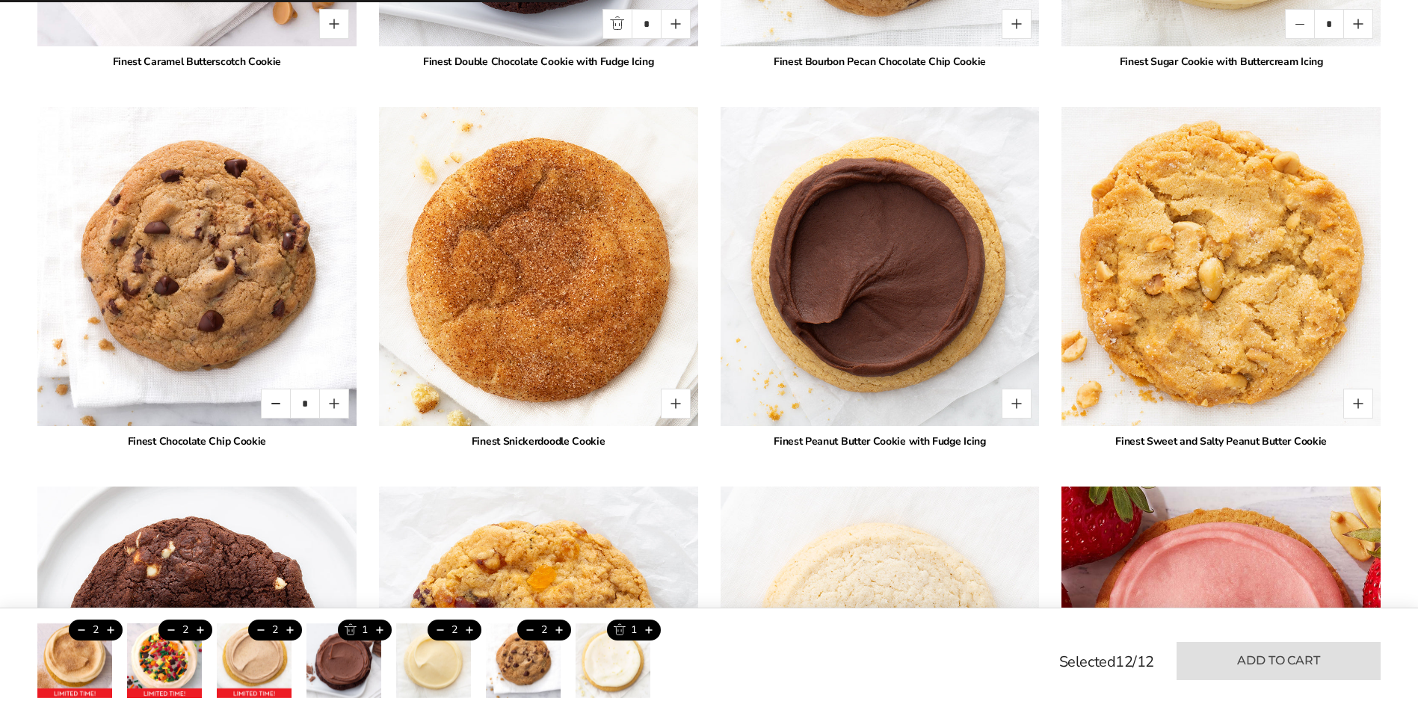
type input "*"
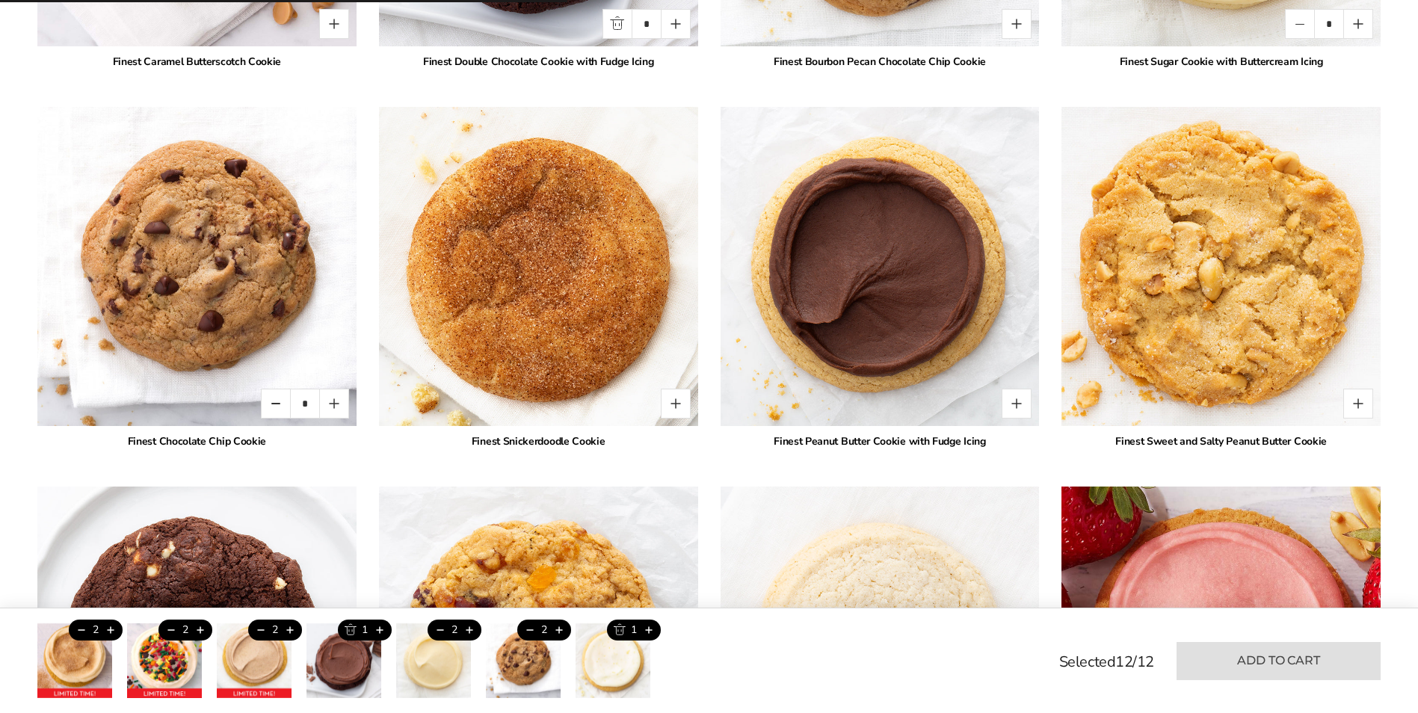
type input "*"
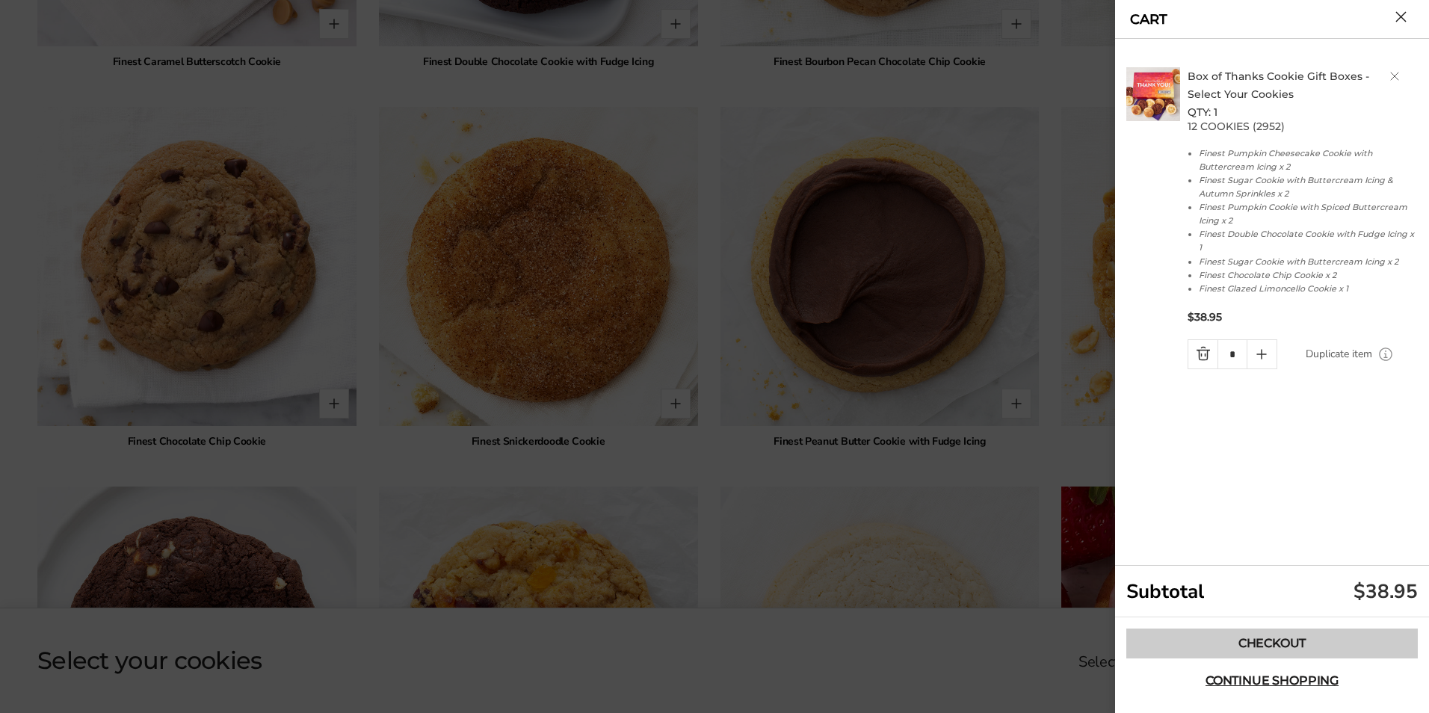
click at [1264, 648] on link "Checkout" at bounding box center [1271, 643] width 291 height 30
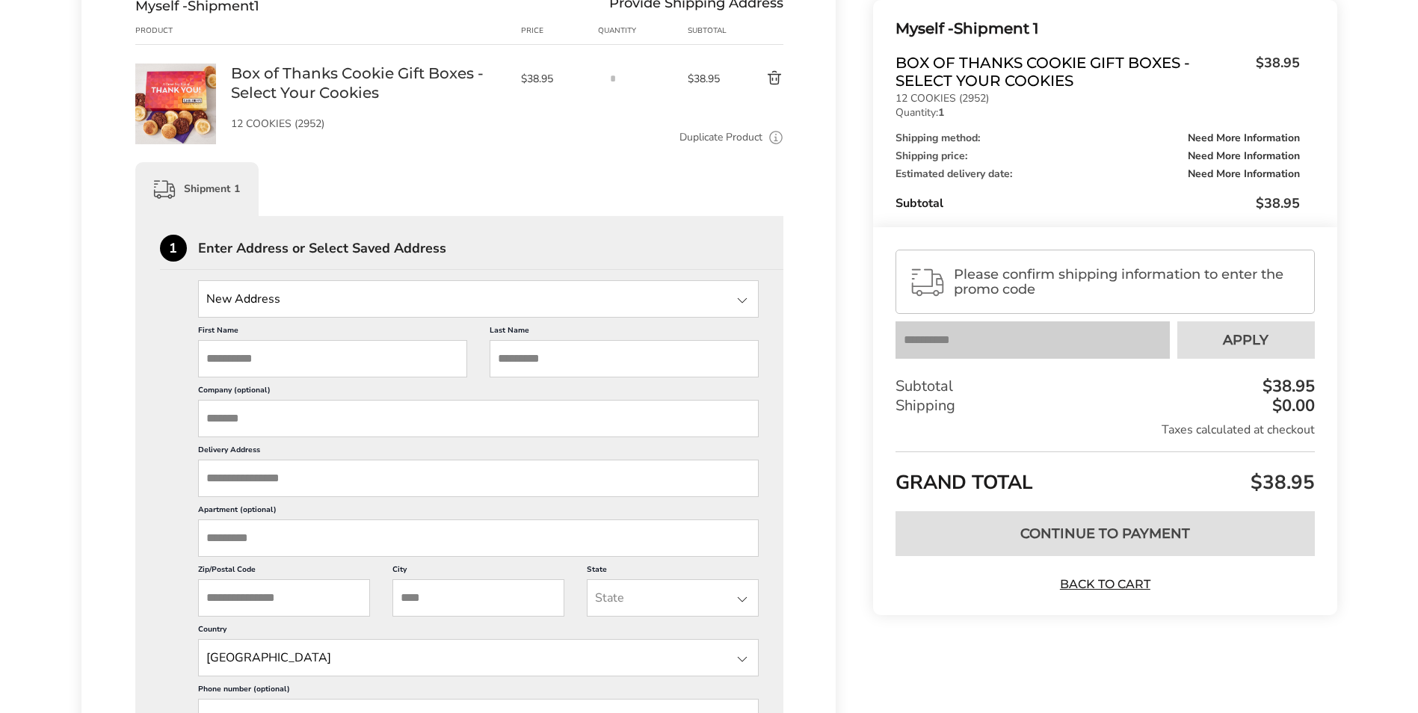
scroll to position [224, 0]
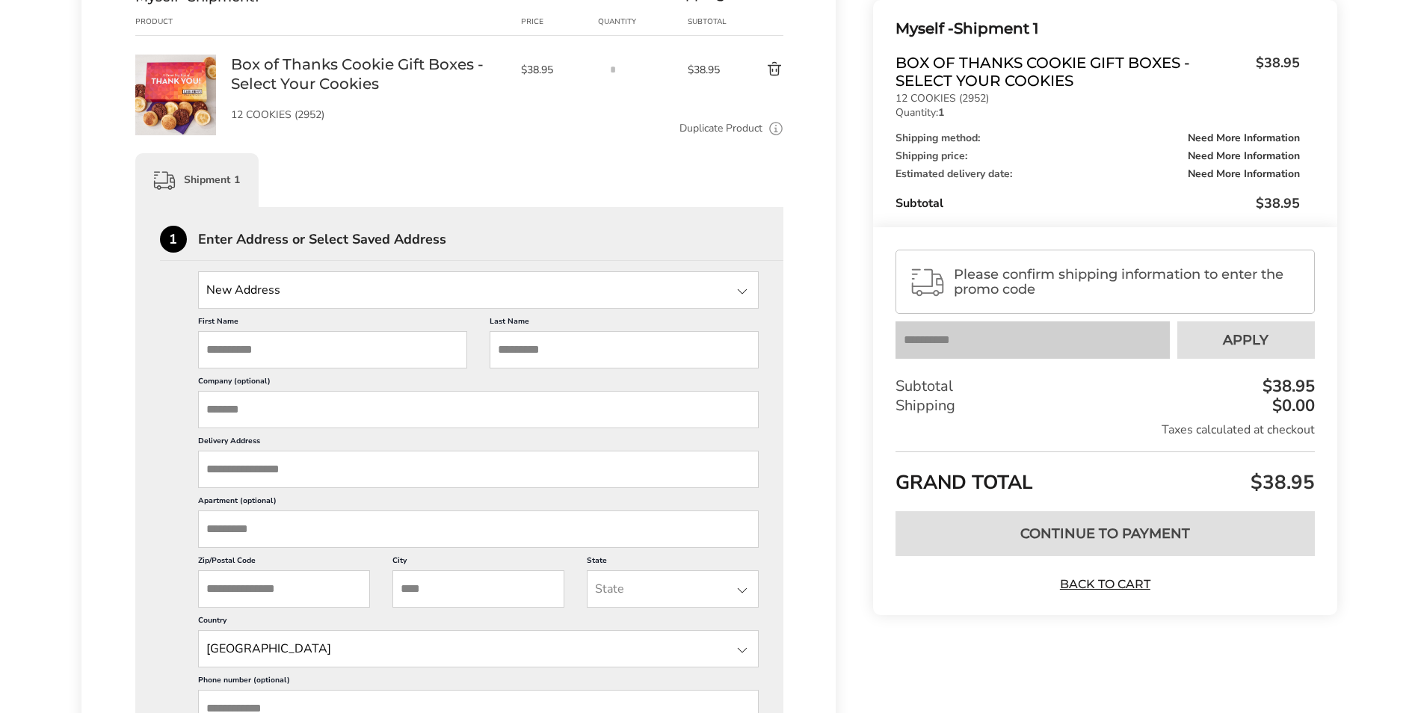
click at [336, 293] on input "State" at bounding box center [478, 289] width 561 height 37
click at [330, 291] on input "State" at bounding box center [478, 289] width 561 height 37
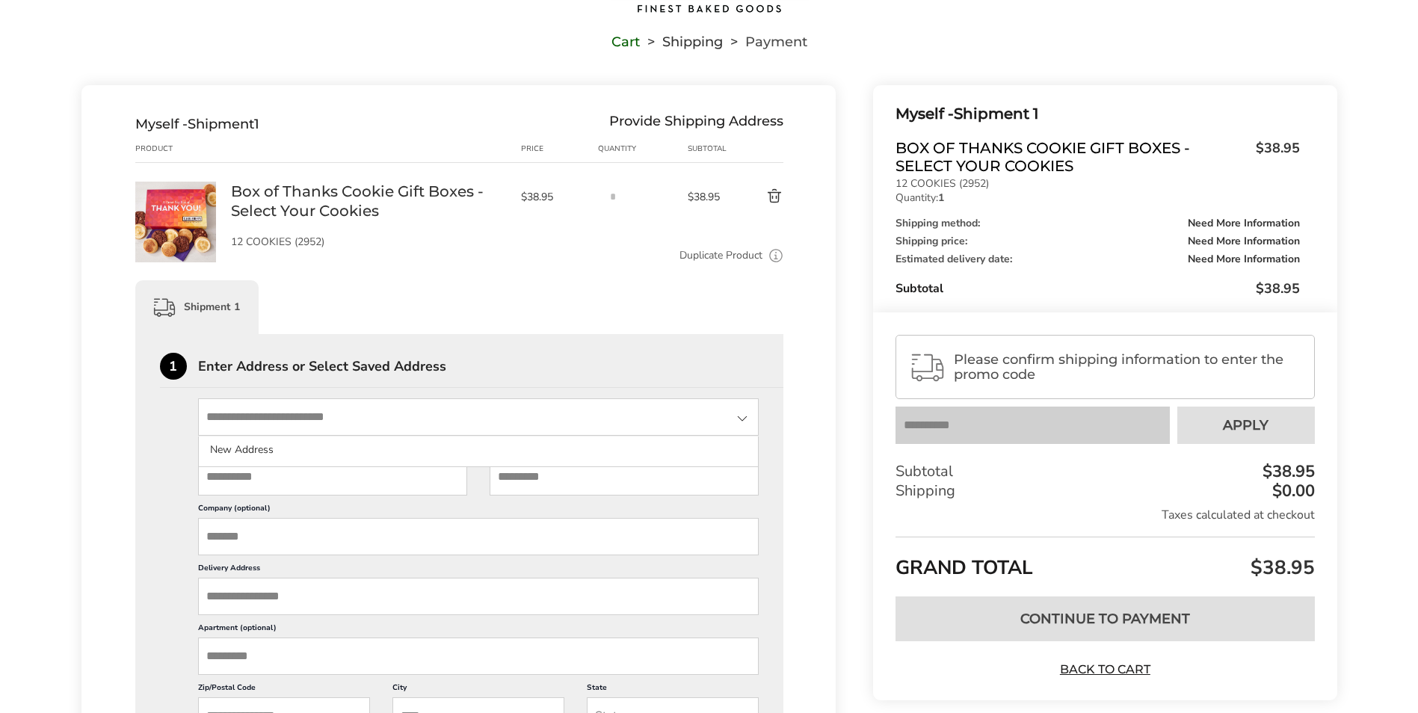
scroll to position [69, 0]
